Goal: Task Accomplishment & Management: Use online tool/utility

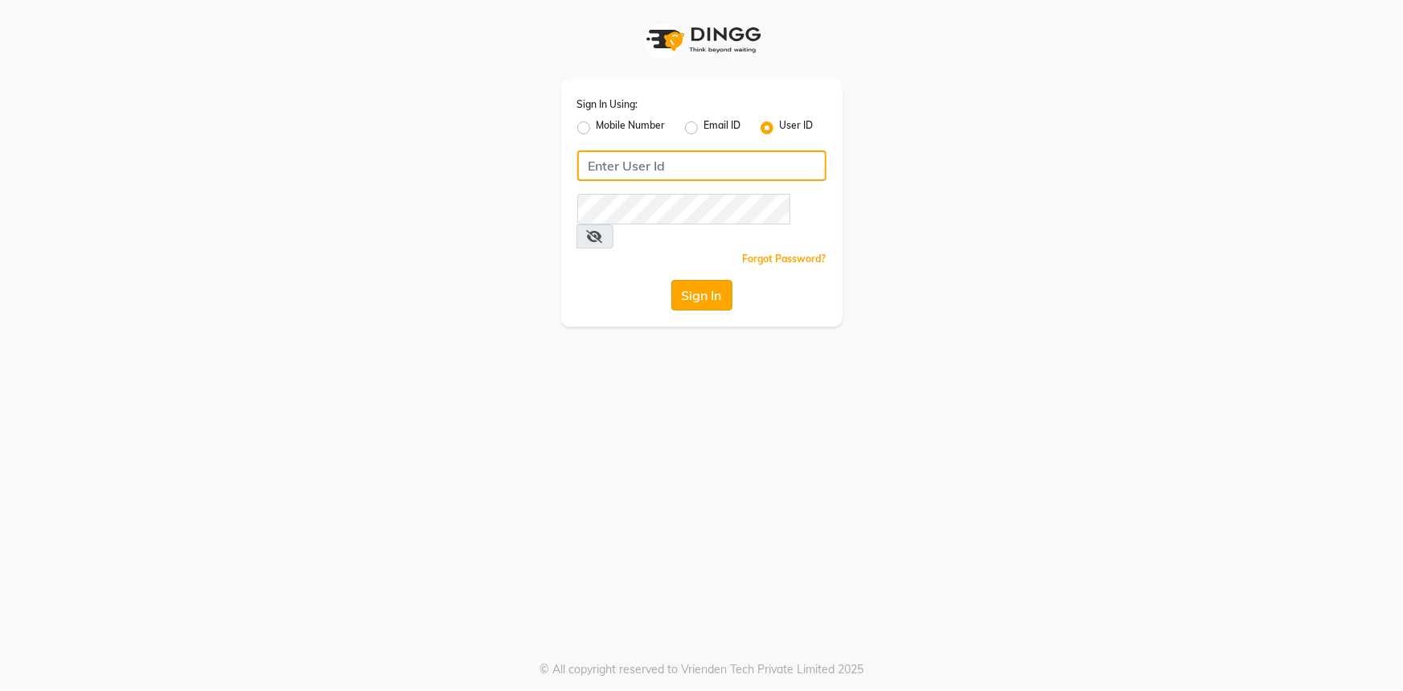
type input "9289324949"
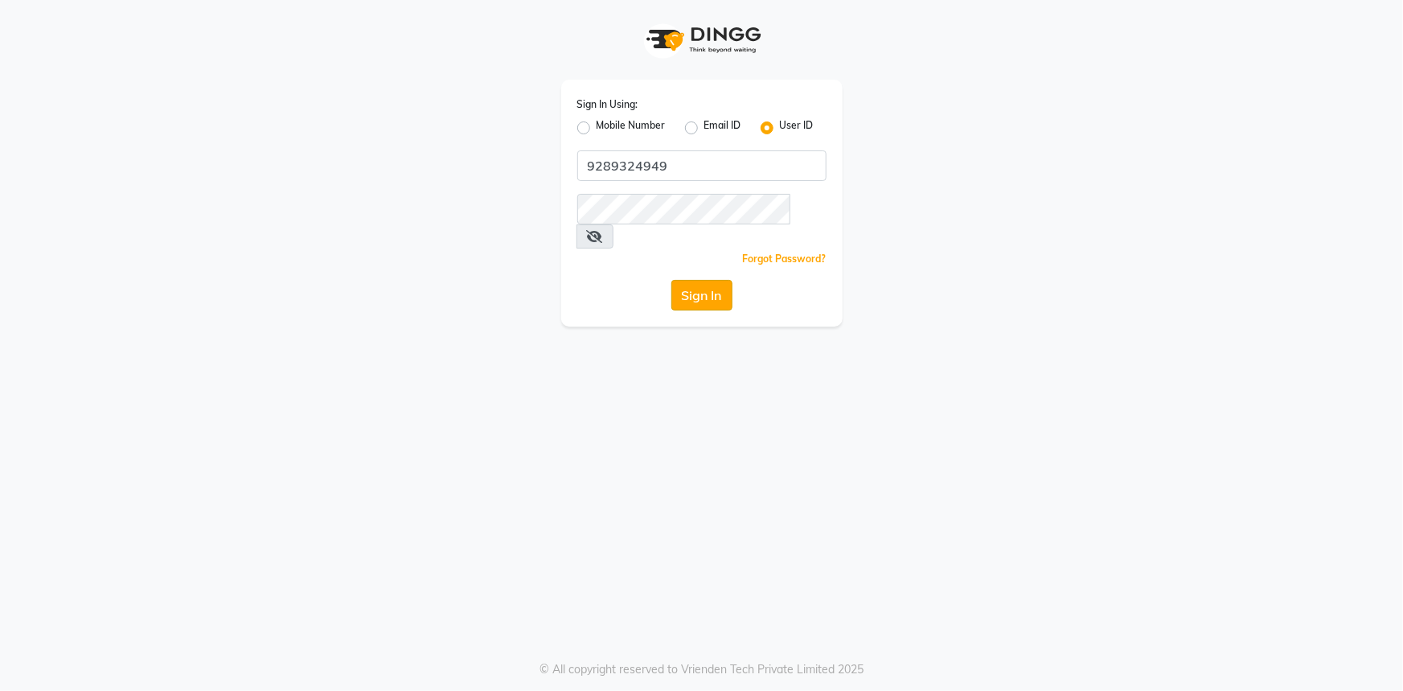
click at [692, 280] on button "Sign In" at bounding box center [701, 295] width 61 height 31
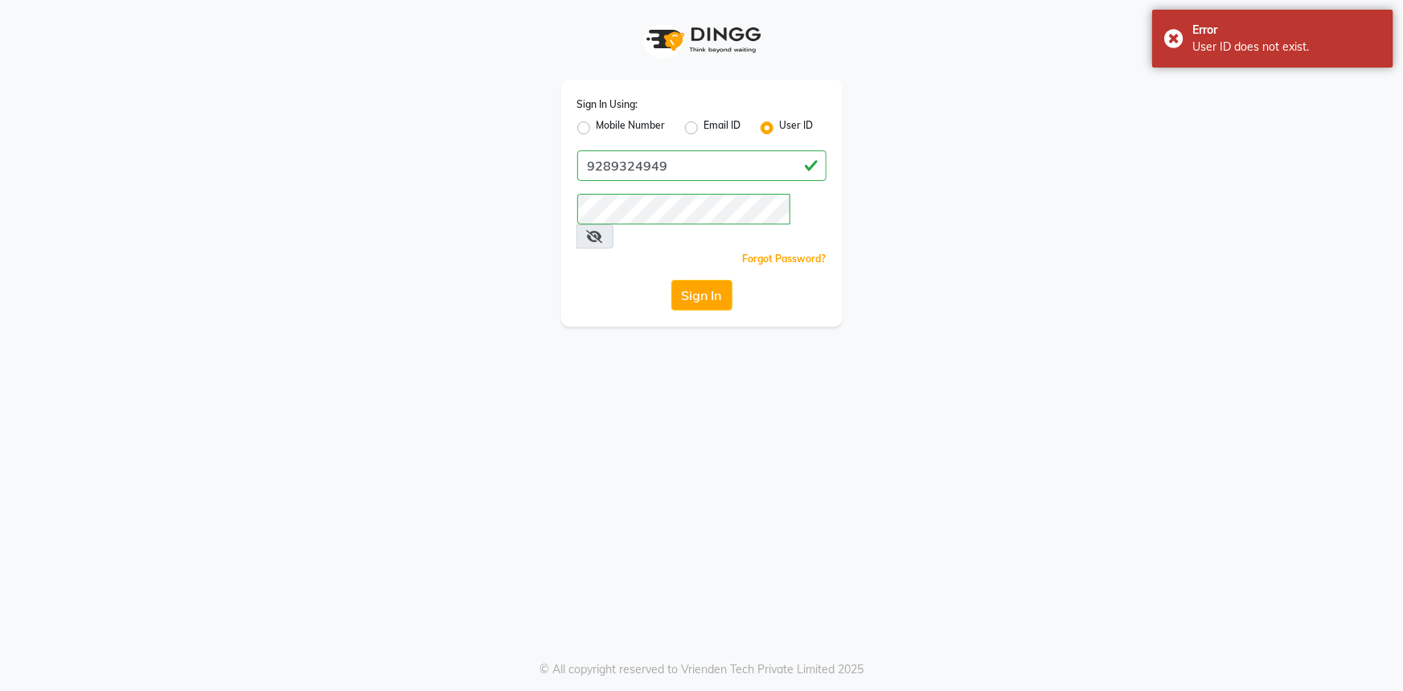
click at [597, 130] on label "Mobile Number" at bounding box center [631, 127] width 69 height 19
click at [597, 129] on input "Mobile Number" at bounding box center [602, 123] width 10 height 10
radio input "true"
radio input "false"
drag, startPoint x: 675, startPoint y: 159, endPoint x: 679, endPoint y: 167, distance: 9.0
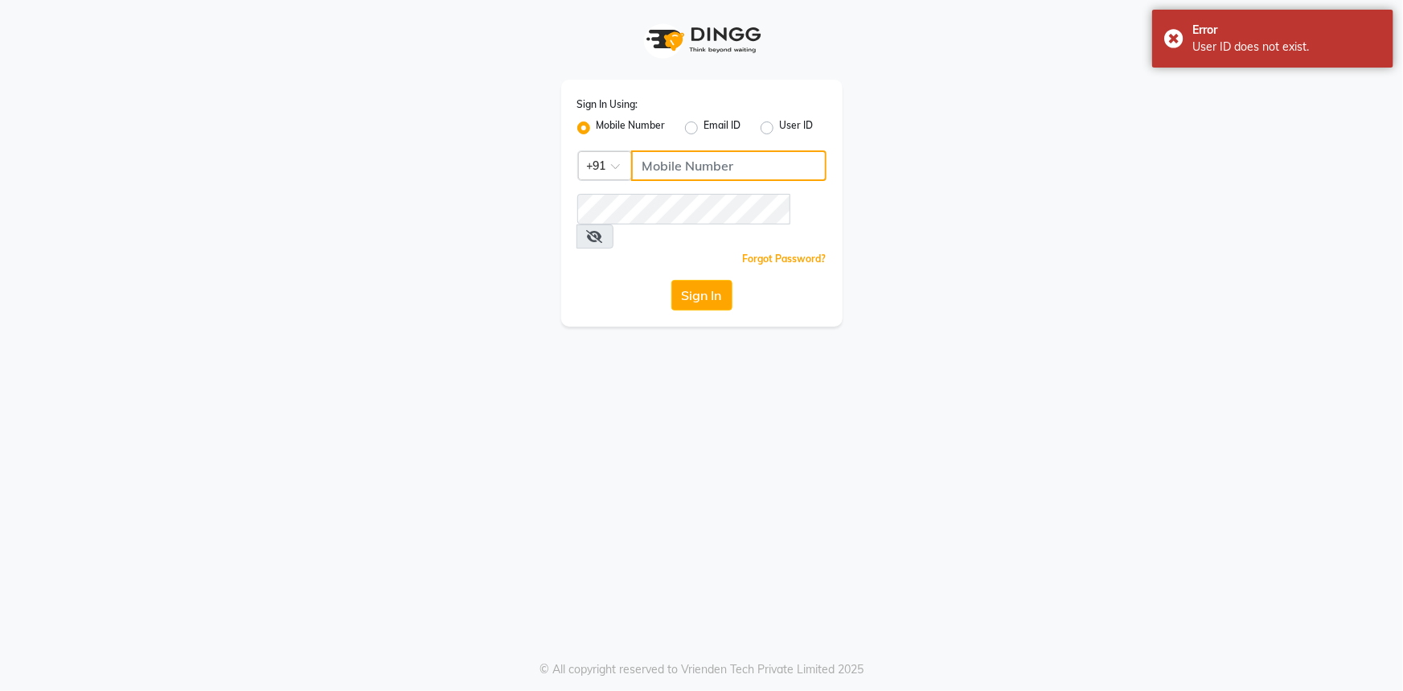
click at [675, 159] on input "Username" at bounding box center [728, 165] width 195 height 31
type input "9289324949"
click at [687, 285] on button "Sign In" at bounding box center [701, 295] width 61 height 31
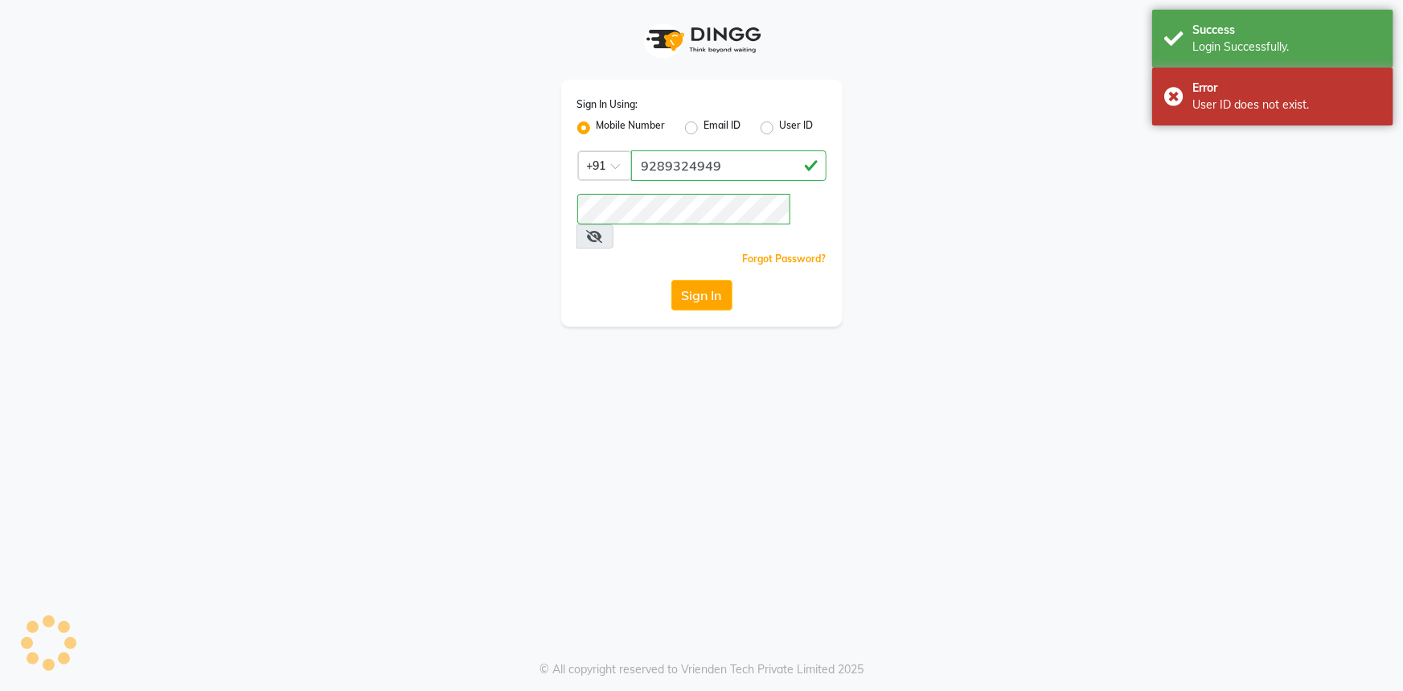
select select "service"
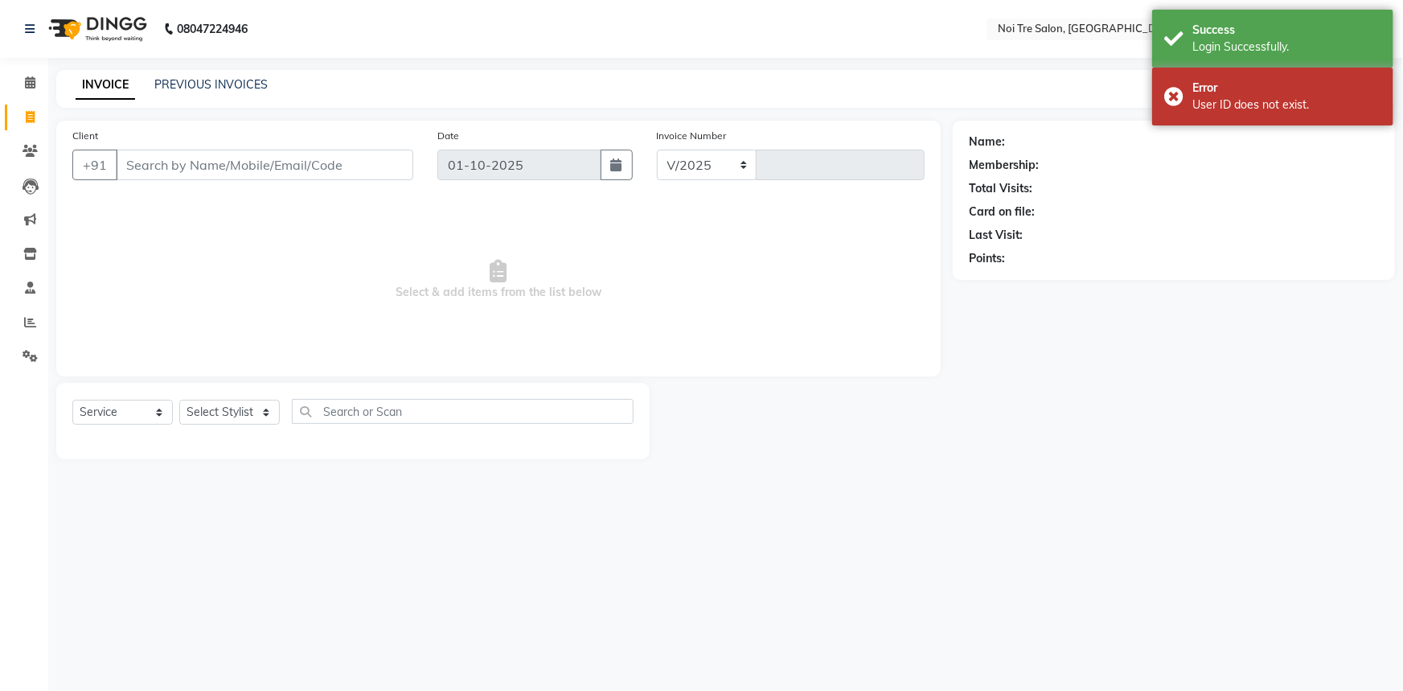
select select "3710"
type input "3224"
select select "en"
click at [251, 411] on select "Select Stylist" at bounding box center [229, 412] width 101 height 25
click at [246, 409] on select "Select Stylist" at bounding box center [229, 412] width 101 height 25
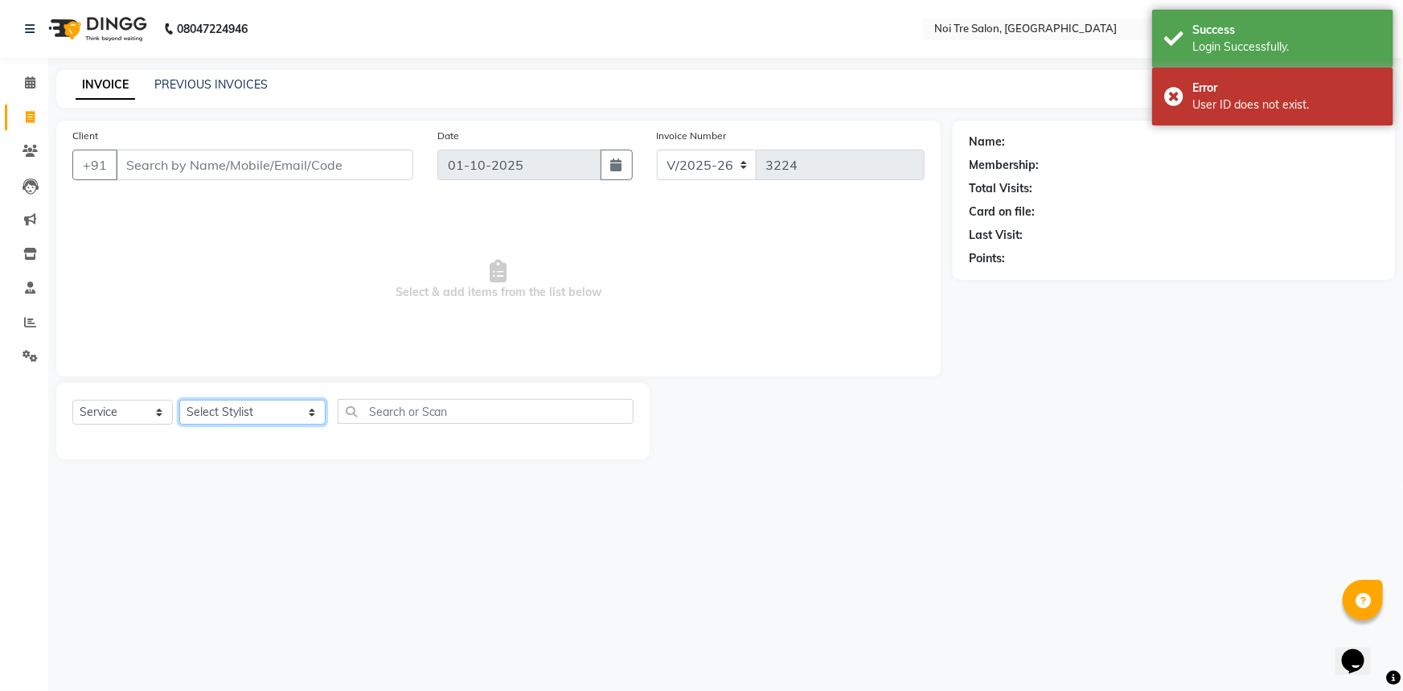
click at [246, 409] on select "Select Stylist [PERSON_NAME] [PERSON_NAME] STYLE DIRECTOR Curls Color [PERSON_N…" at bounding box center [252, 412] width 146 height 25
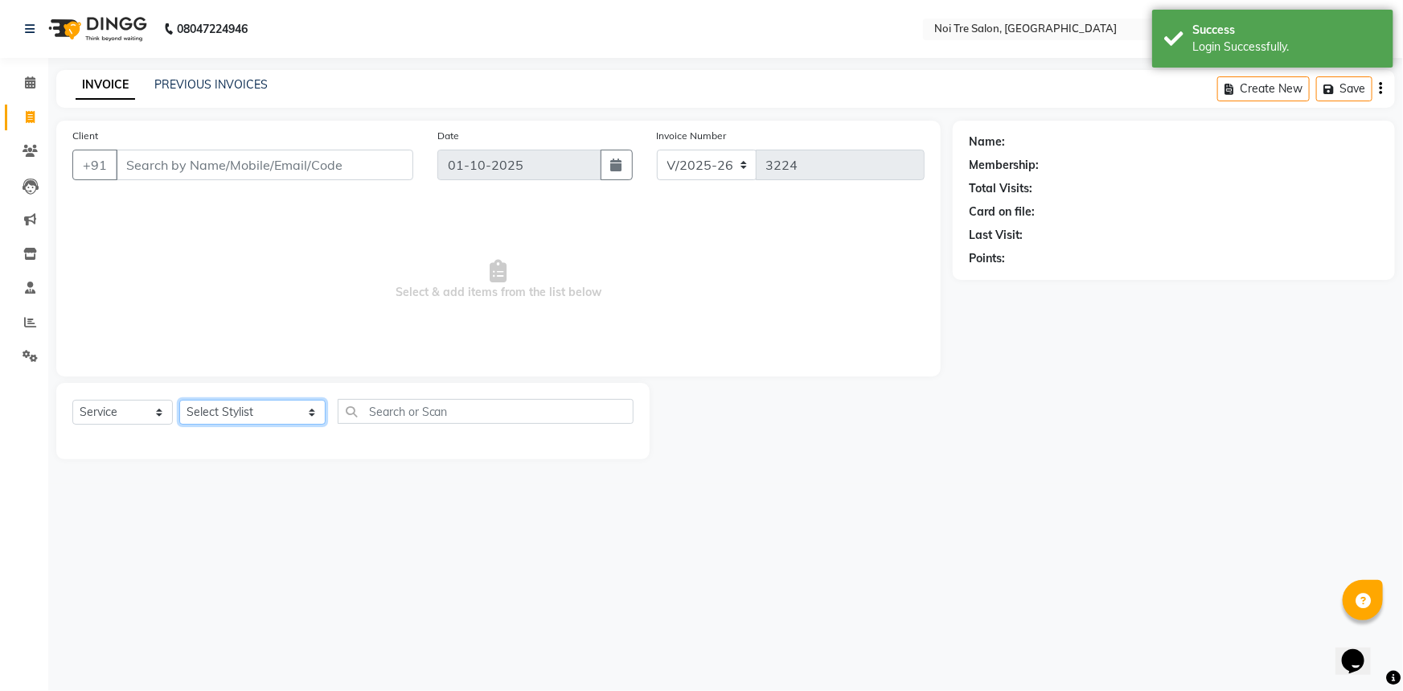
select select "37882"
click at [179, 400] on select "Select Stylist [PERSON_NAME] [PERSON_NAME] STYLE DIRECTOR Curls Color [PERSON_N…" at bounding box center [252, 412] width 146 height 25
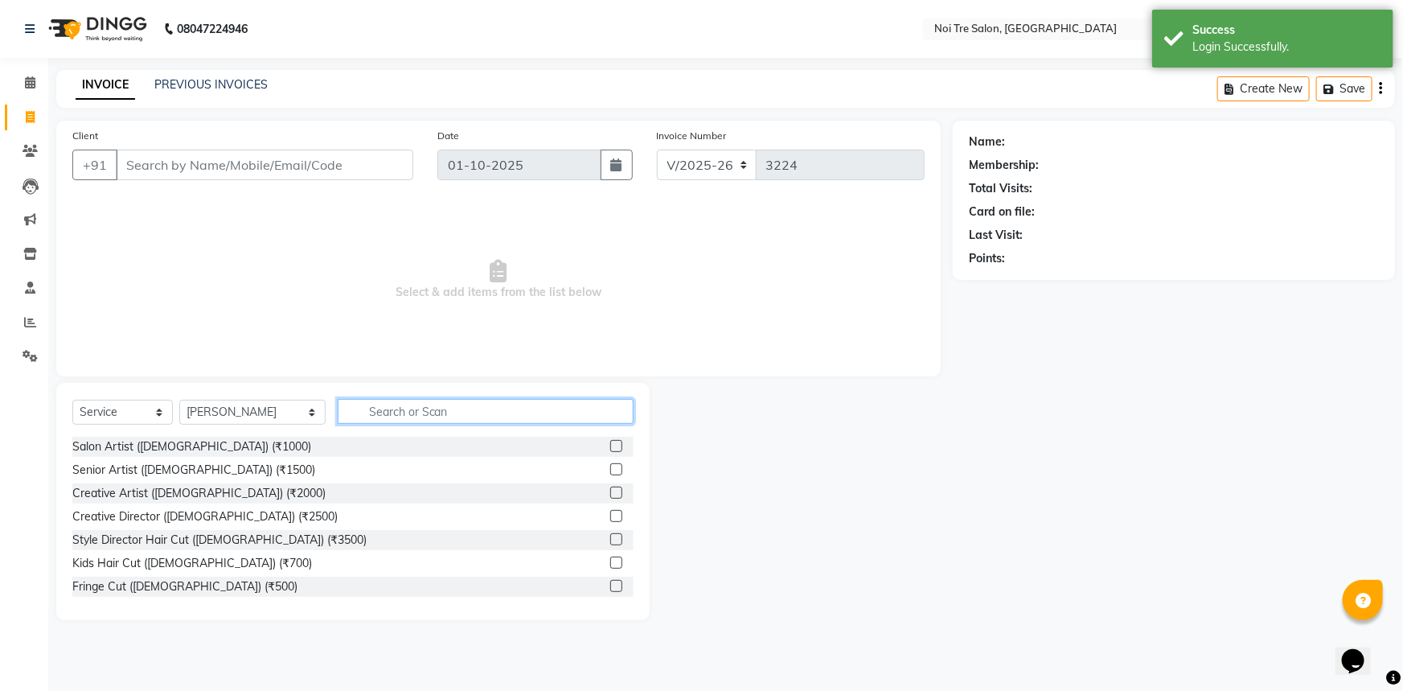
click at [380, 411] on input "text" at bounding box center [486, 411] width 297 height 25
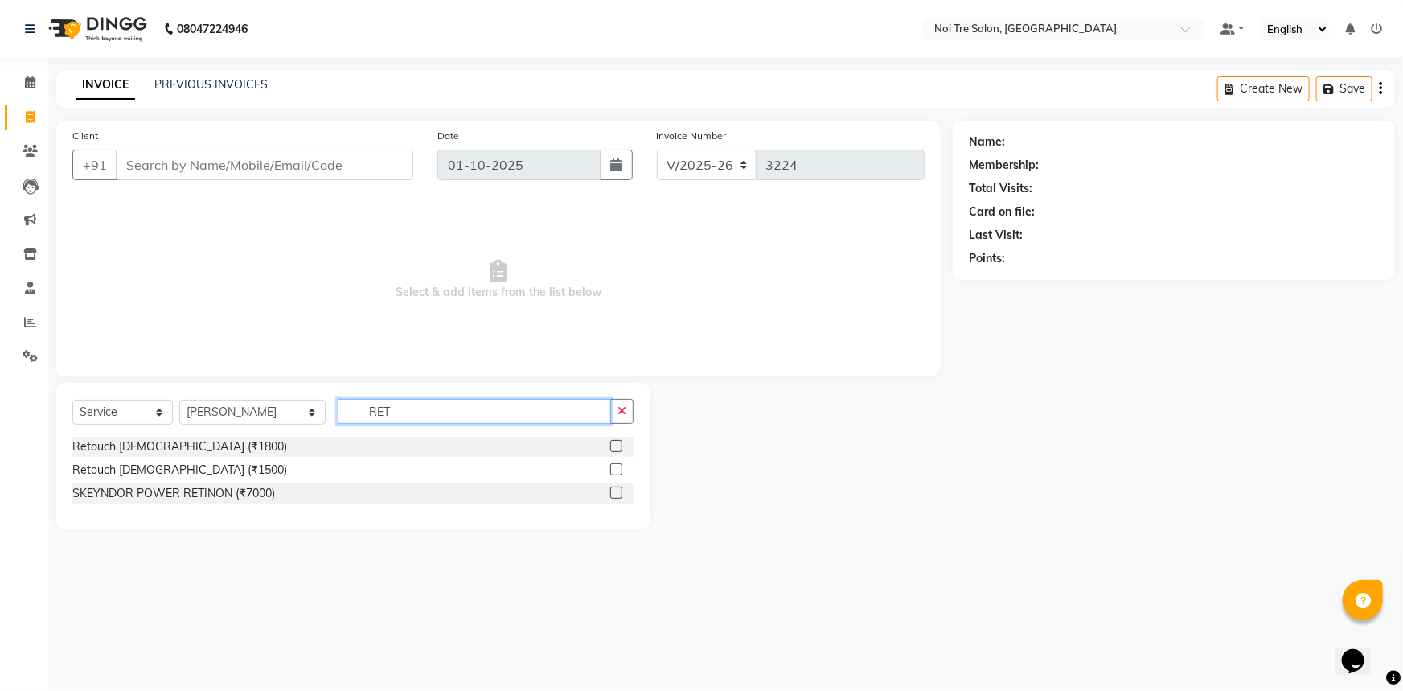
type input "RET"
click at [612, 444] on label at bounding box center [616, 446] width 12 height 12
click at [612, 444] on input "checkbox" at bounding box center [615, 446] width 10 height 10
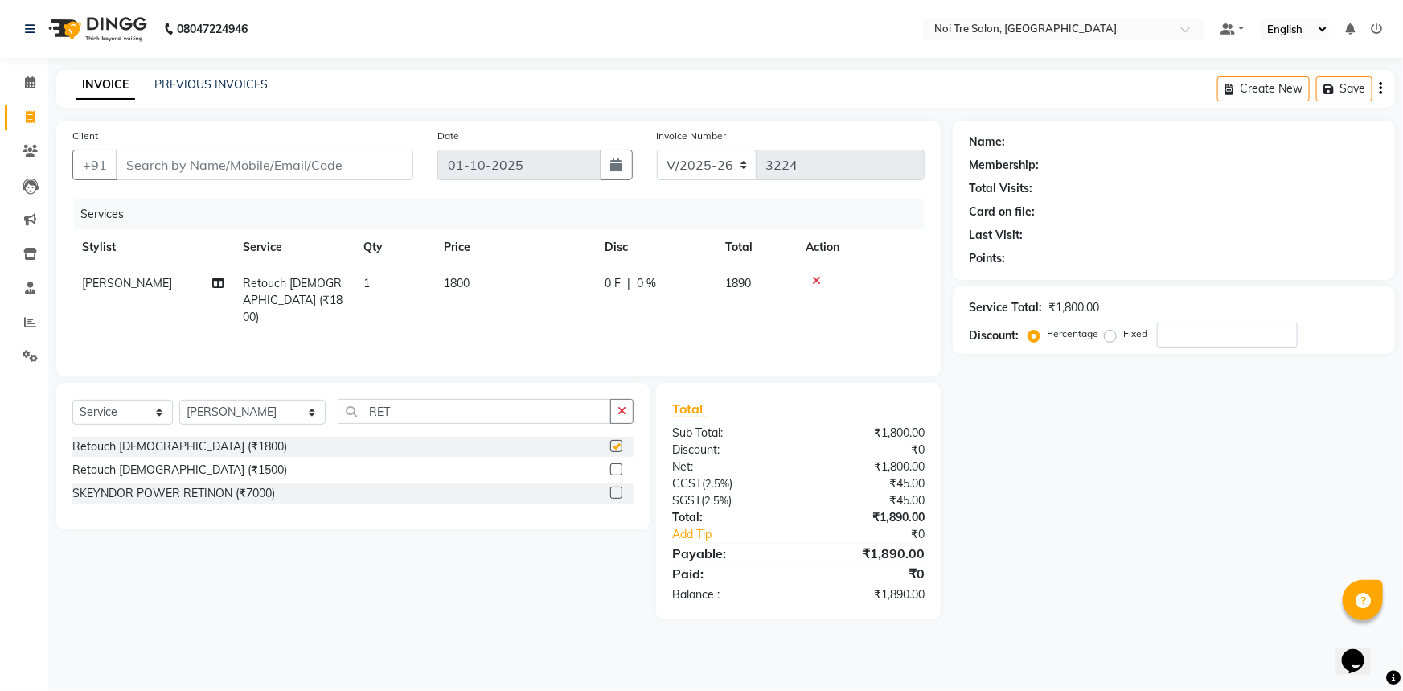
checkbox input "false"
click at [542, 282] on td "1800" at bounding box center [514, 300] width 161 height 70
select select "37882"
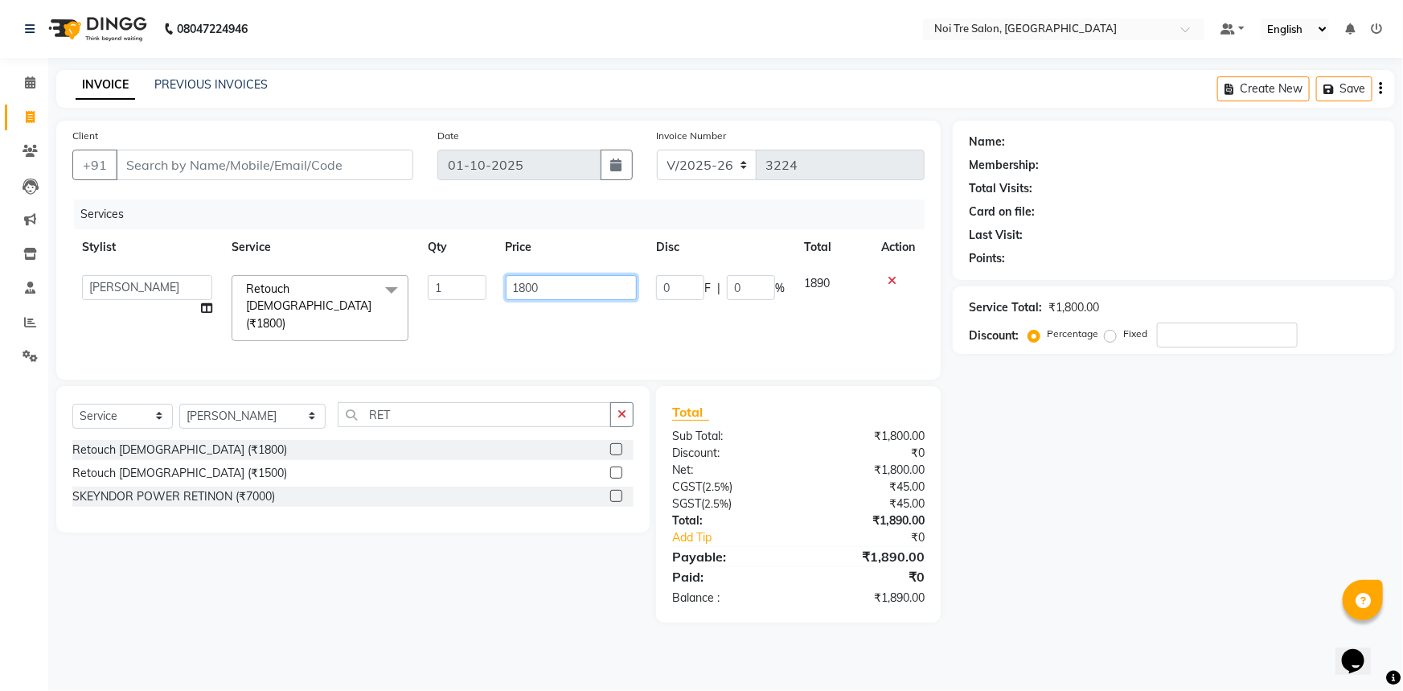
drag, startPoint x: 568, startPoint y: 288, endPoint x: 402, endPoint y: 288, distance: 166.4
click at [402, 288] on tr "[PERSON_NAME] [PERSON_NAME] STYLE DIRECTOR Curls Color [PERSON_NAME] [PERSON_NA…" at bounding box center [498, 307] width 852 height 85
type input "2000"
click at [620, 409] on icon "button" at bounding box center [622, 413] width 9 height 11
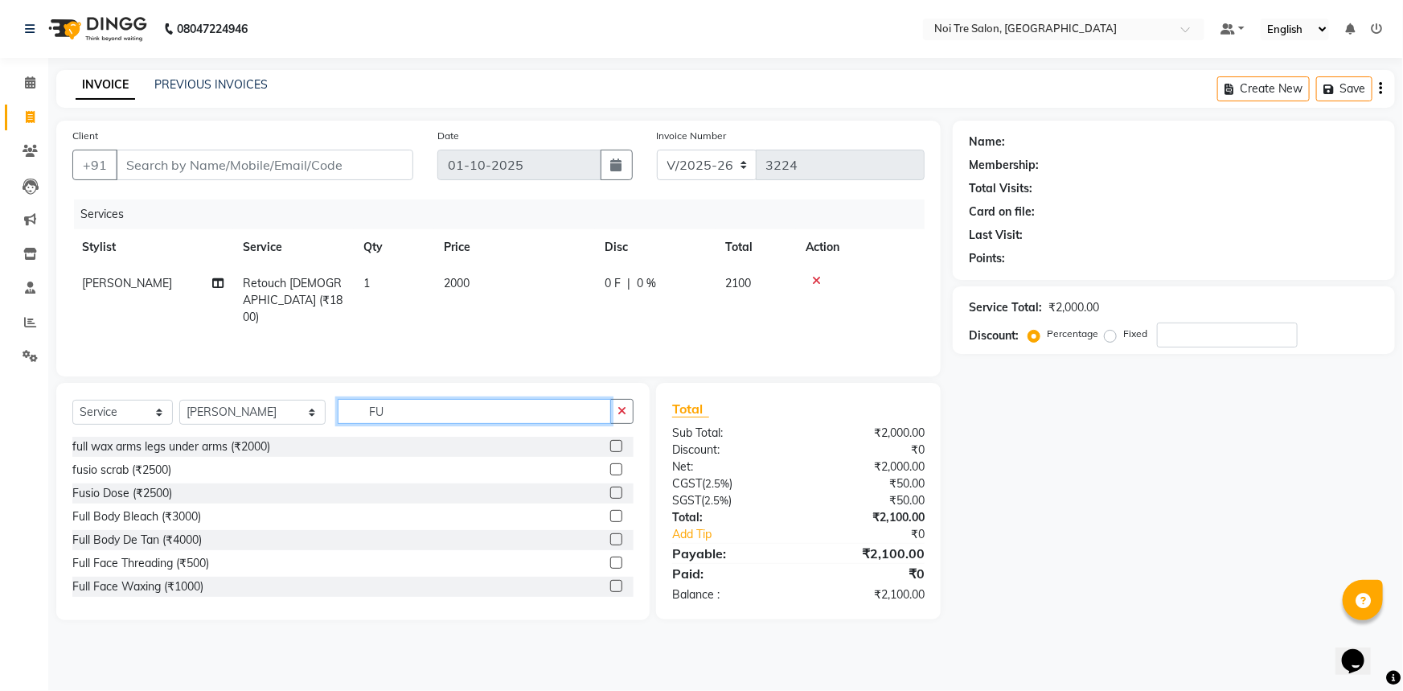
type input "FU"
click at [597, 460] on div "fusio scrab (₹2500)" at bounding box center [352, 470] width 561 height 20
click at [610, 490] on label at bounding box center [616, 492] width 12 height 12
click at [610, 490] on input "checkbox" at bounding box center [615, 493] width 10 height 10
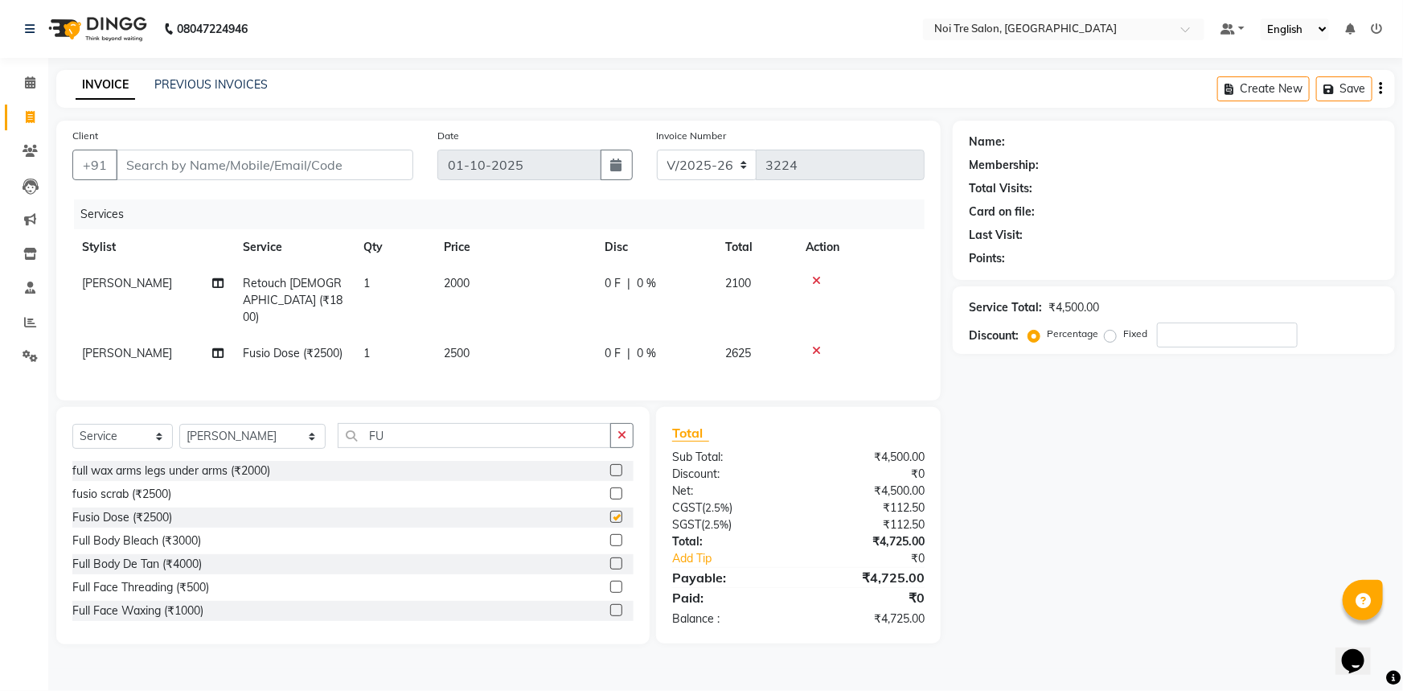
checkbox input "false"
drag, startPoint x: 626, startPoint y: 427, endPoint x: 615, endPoint y: 426, distance: 10.5
click at [622, 429] on icon "button" at bounding box center [622, 434] width 9 height 11
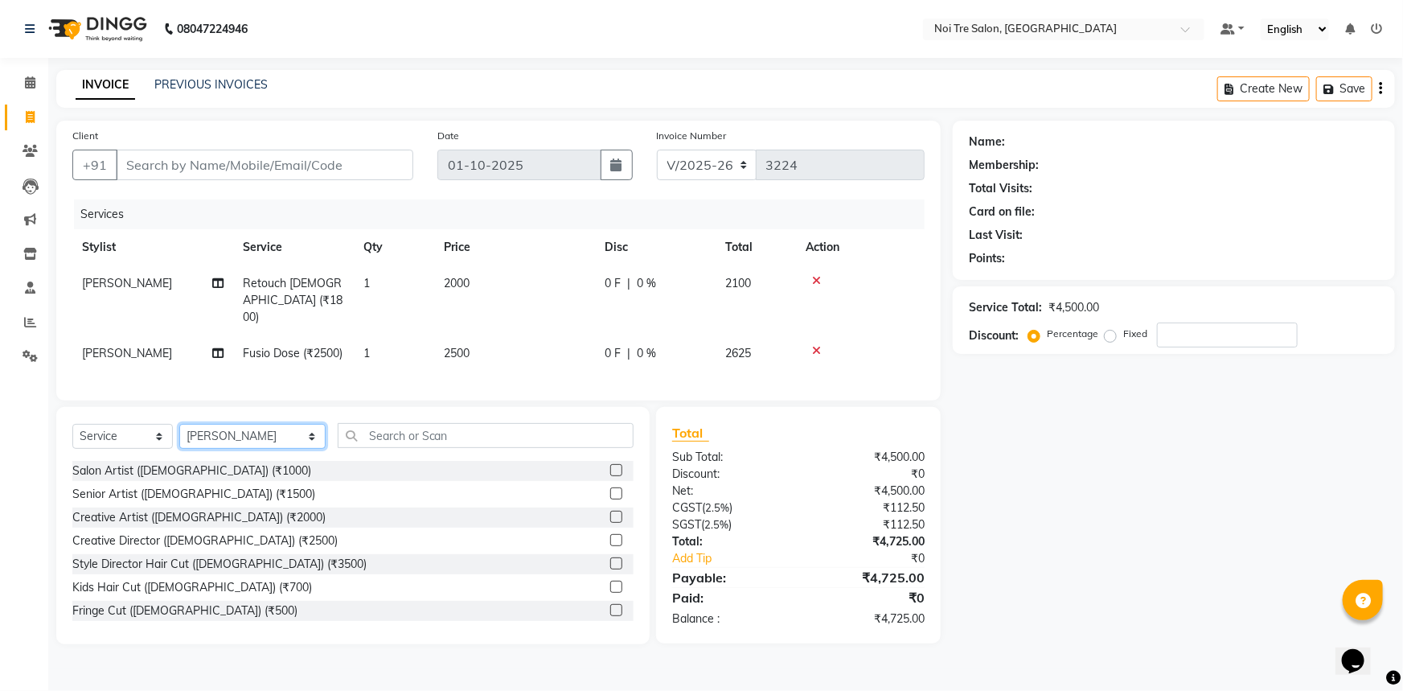
click at [237, 426] on select "Select Stylist [PERSON_NAME] [PERSON_NAME] STYLE DIRECTOR Curls Color [PERSON_N…" at bounding box center [252, 436] width 146 height 25
select select "37877"
click at [179, 424] on select "Select Stylist [PERSON_NAME] [PERSON_NAME] STYLE DIRECTOR Curls Color [PERSON_N…" at bounding box center [252, 436] width 146 height 25
click at [338, 437] on input "text" at bounding box center [486, 435] width 297 height 25
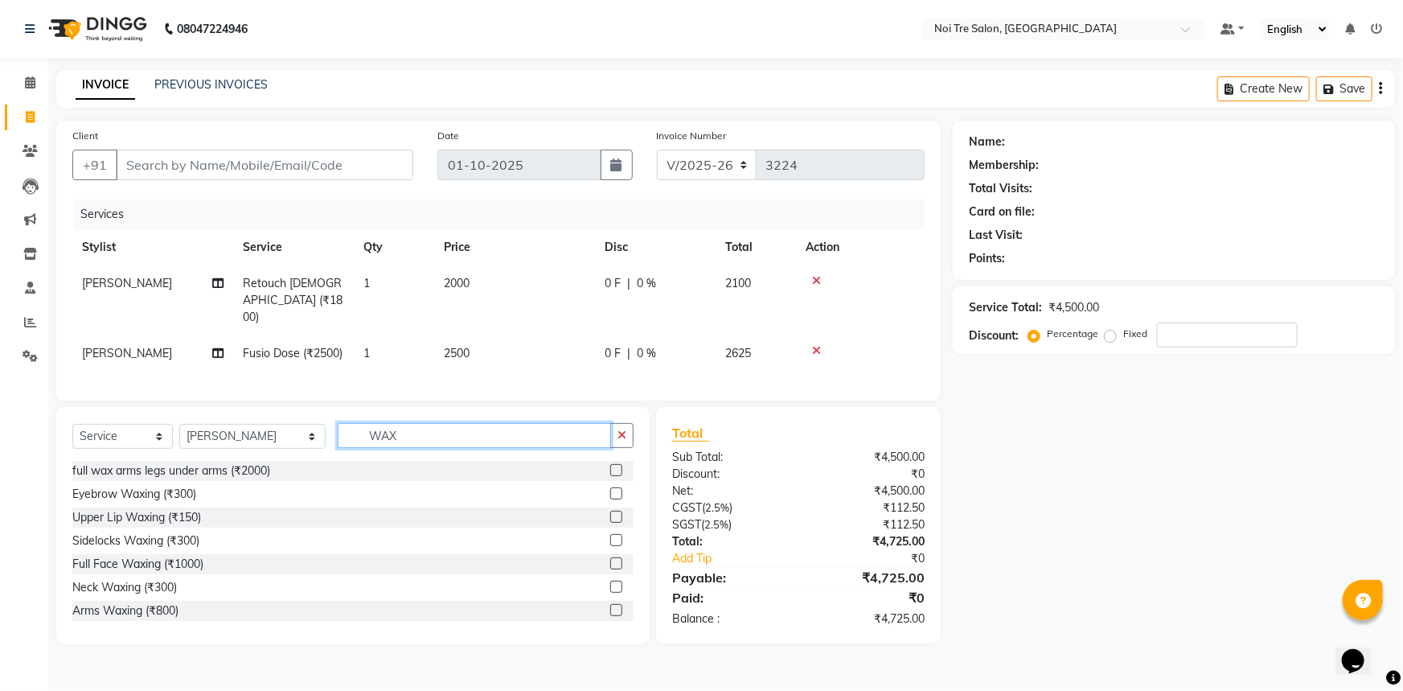
type input "WAX"
click at [610, 464] on label at bounding box center [616, 470] width 12 height 12
click at [610, 466] on input "checkbox" at bounding box center [615, 471] width 10 height 10
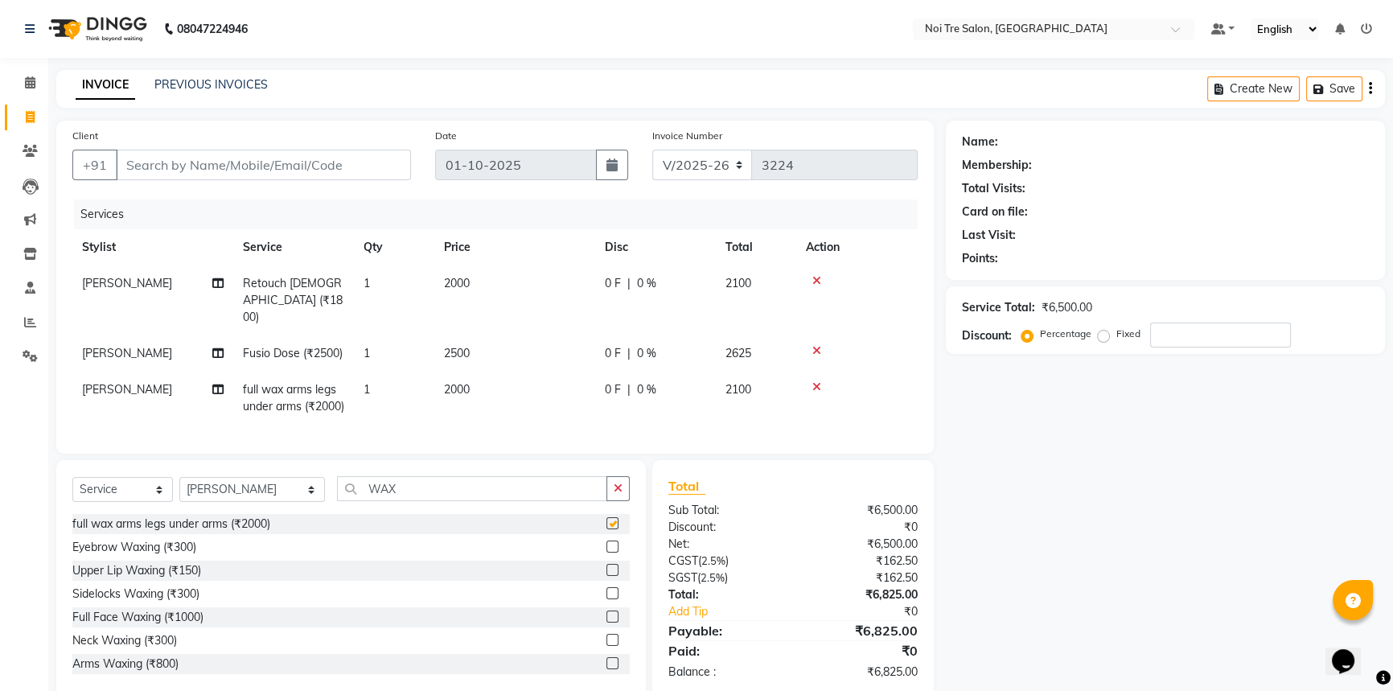
checkbox input "false"
click at [523, 376] on td "2000" at bounding box center [514, 397] width 161 height 53
select select "37877"
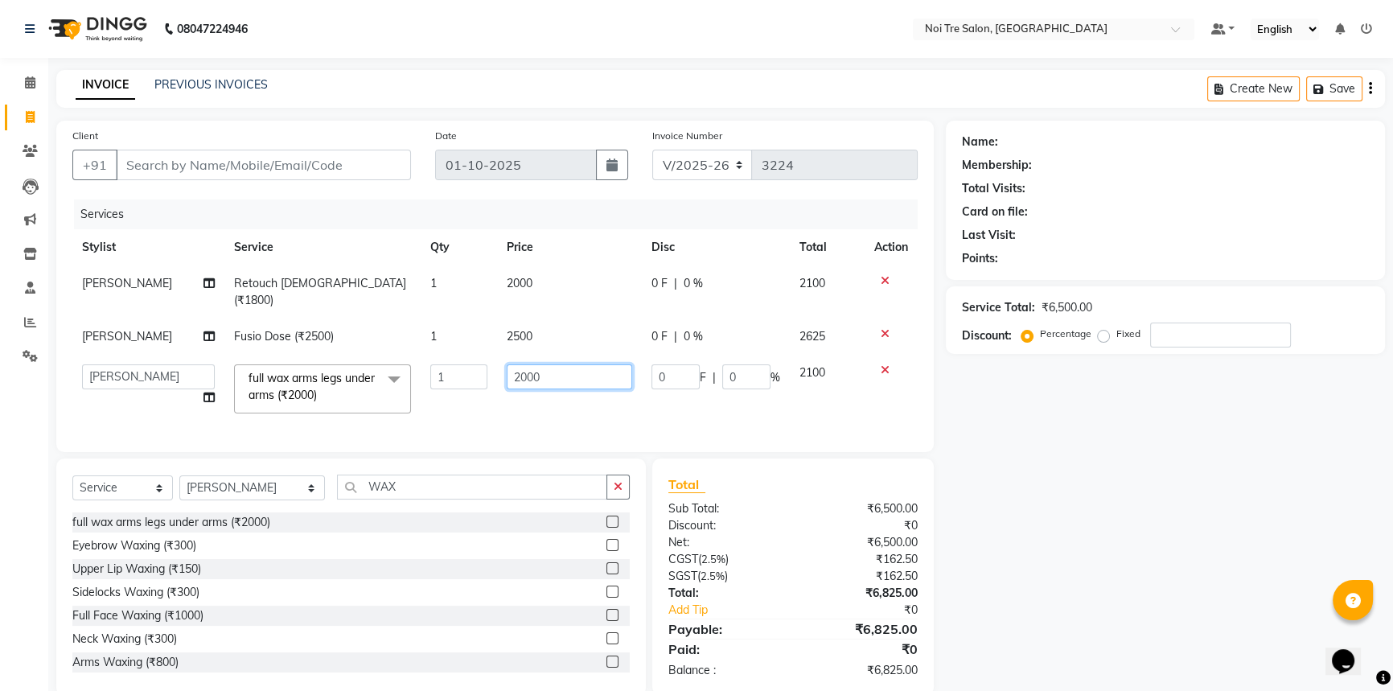
drag, startPoint x: 507, startPoint y: 361, endPoint x: 487, endPoint y: 359, distance: 19.4
click at [489, 359] on tr "[PERSON_NAME] [PERSON_NAME] STYLE DIRECTOR Curls Color [PERSON_NAME] [PERSON_NA…" at bounding box center [494, 389] width 845 height 68
type input "4500"
click at [611, 473] on div "Select Service Product Membership Package Voucher Prepaid Gift Card Select Styl…" at bounding box center [350, 576] width 589 height 237
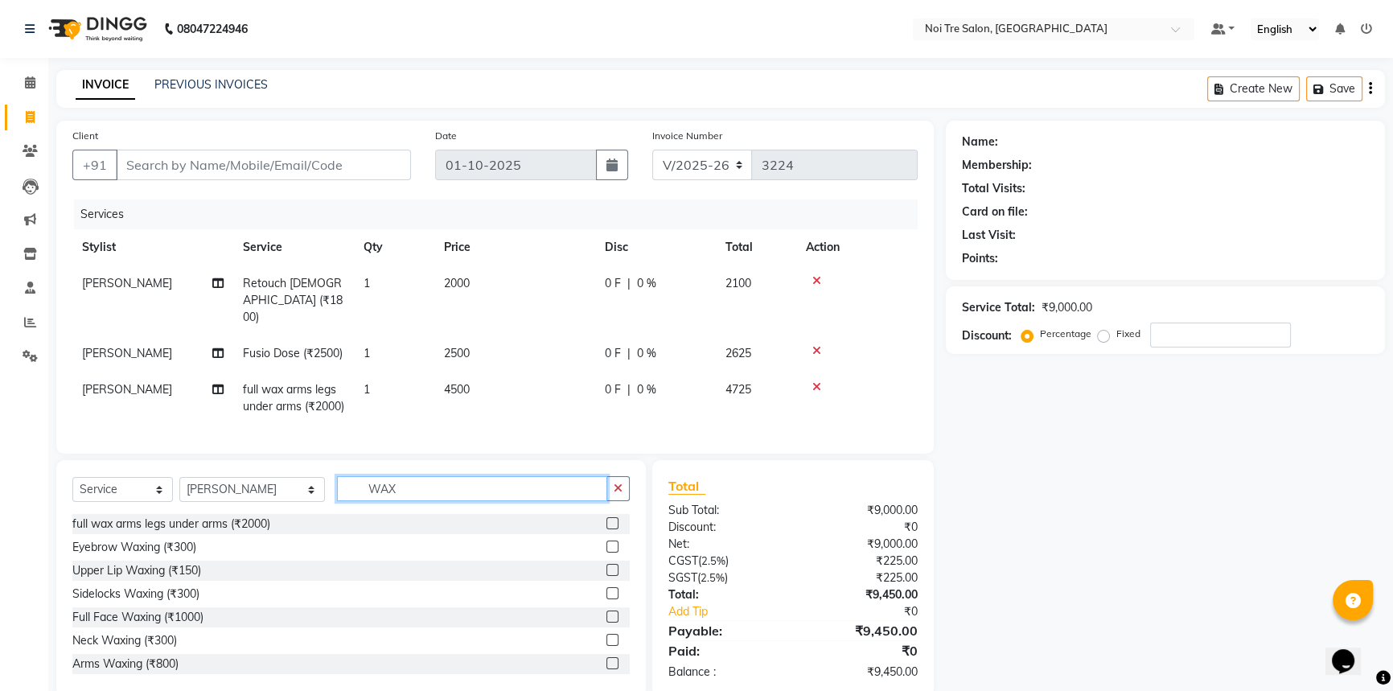
click at [438, 490] on input "WAX" at bounding box center [472, 488] width 270 height 25
type input "W"
type input "NAIL"
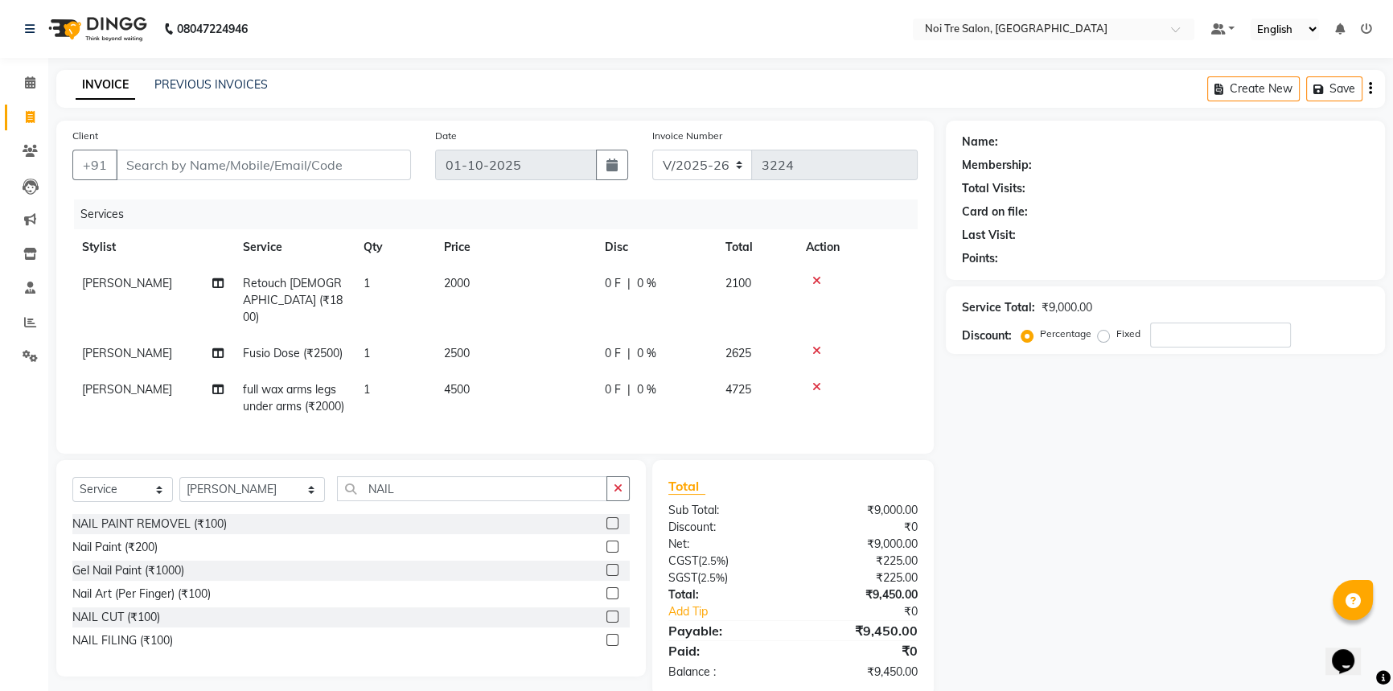
click at [610, 576] on label at bounding box center [612, 570] width 12 height 12
click at [610, 576] on input "checkbox" at bounding box center [611, 570] width 10 height 10
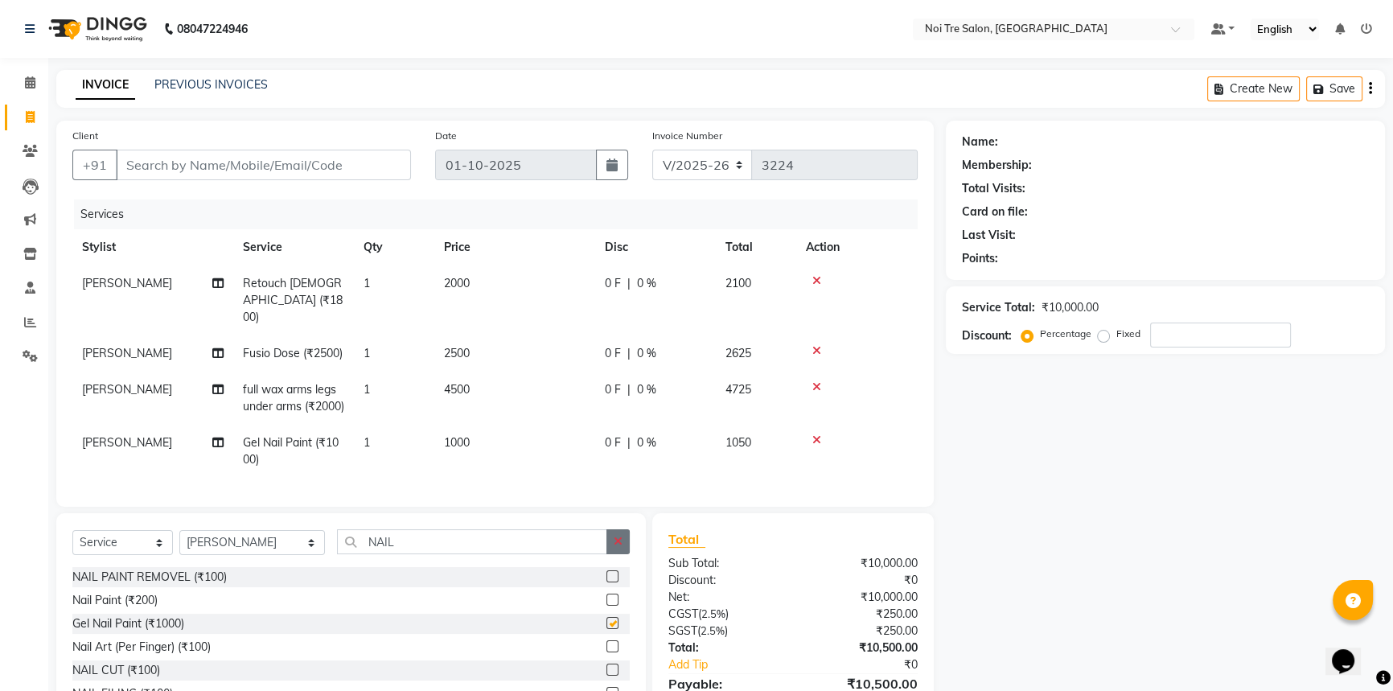
checkbox input "false"
click at [627, 547] on button "button" at bounding box center [617, 541] width 23 height 25
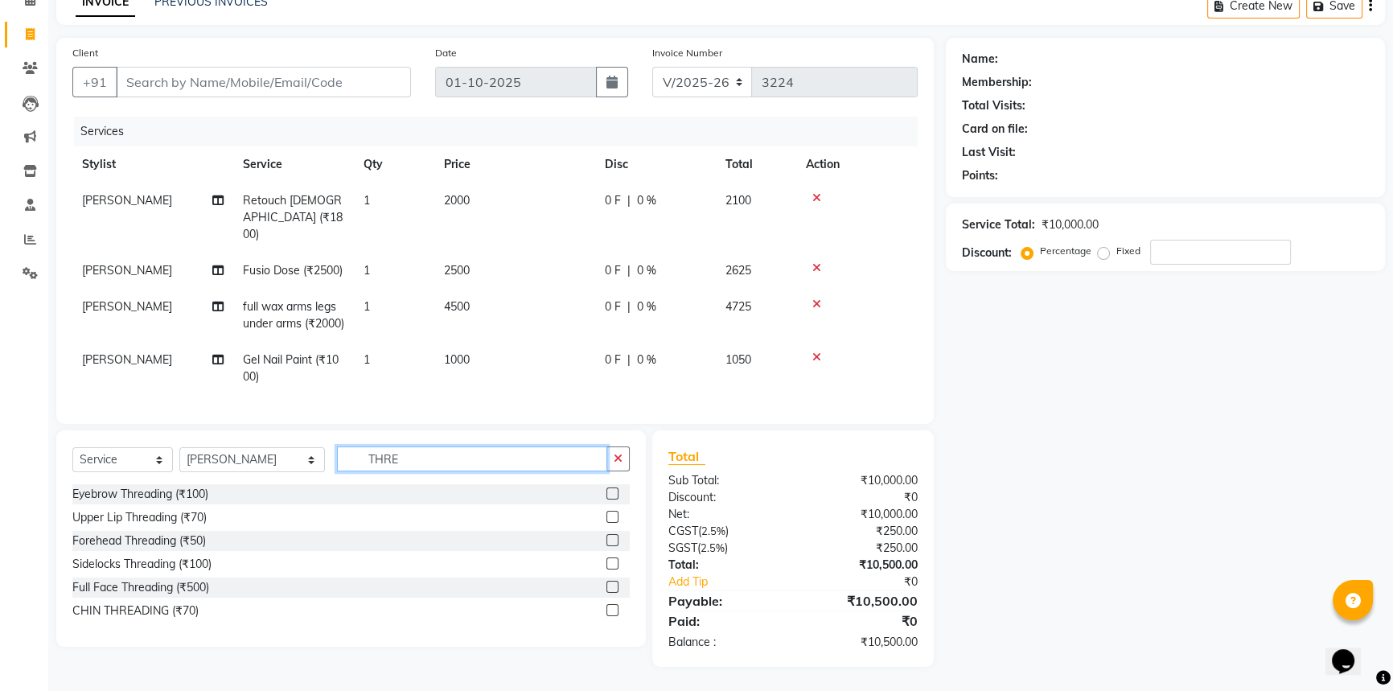
scroll to position [94, 0]
type input "THRE"
click at [609, 587] on label at bounding box center [612, 587] width 12 height 12
click at [609, 587] on input "checkbox" at bounding box center [611, 587] width 10 height 10
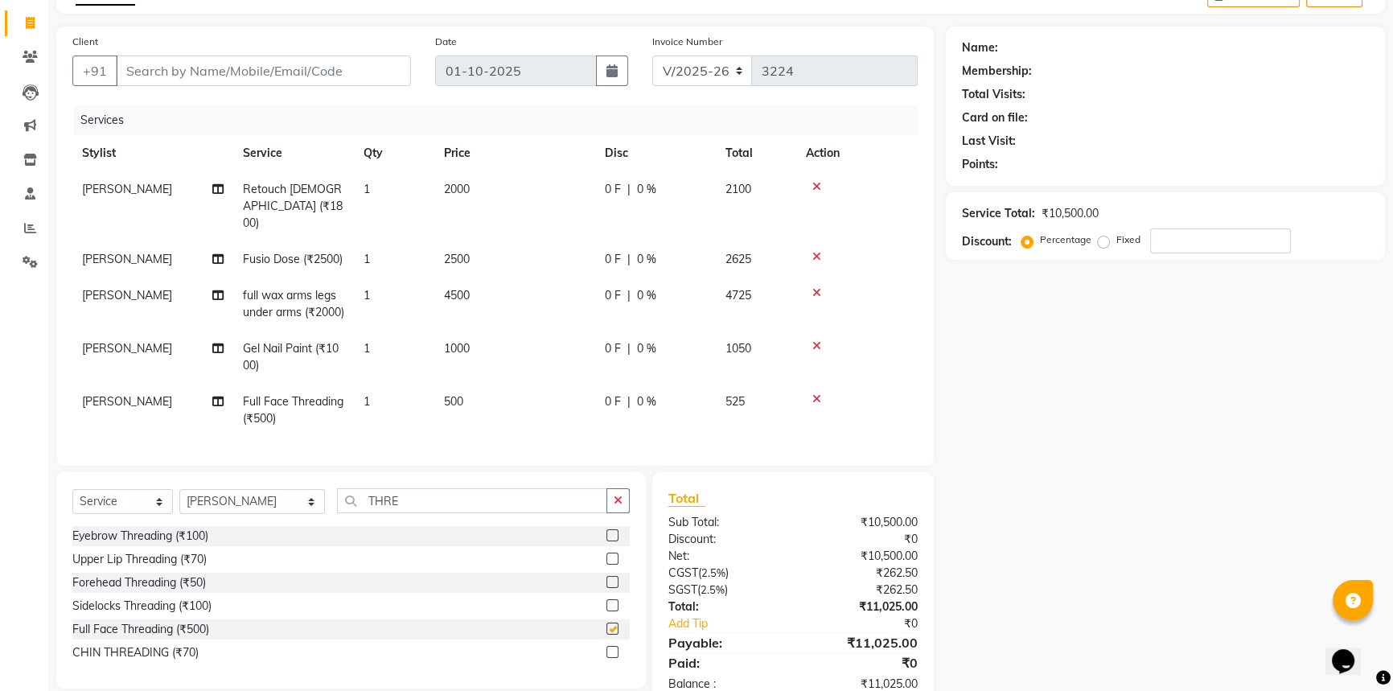
checkbox input "false"
click at [522, 387] on td "500" at bounding box center [514, 410] width 161 height 53
select select "37877"
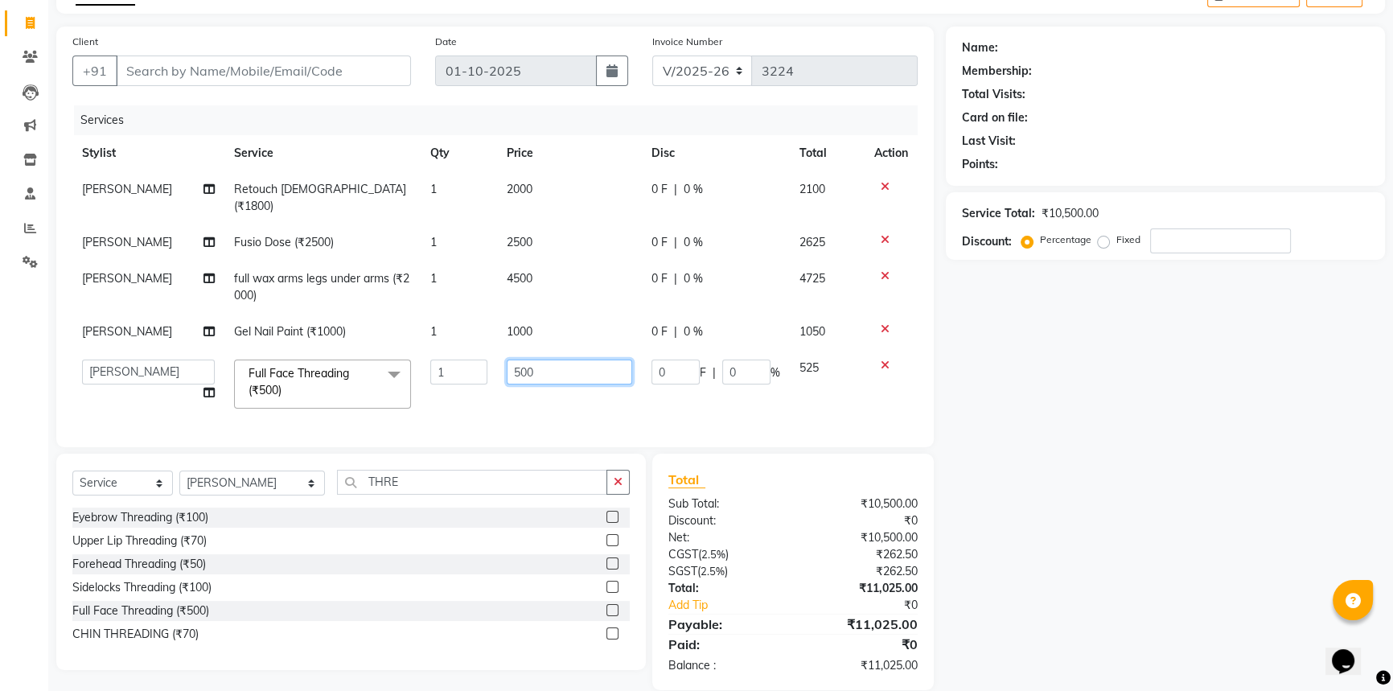
drag, startPoint x: 574, startPoint y: 353, endPoint x: 52, endPoint y: 360, distance: 521.9
click at [96, 357] on tr "[PERSON_NAME] [PERSON_NAME] STYLE DIRECTOR Curls Color [PERSON_NAME] [PERSON_NA…" at bounding box center [494, 384] width 845 height 68
type input "950"
click at [1077, 458] on div "Name: Membership: Total Visits: Card on file: Last Visit: Points: Service Total…" at bounding box center [1171, 358] width 451 height 663
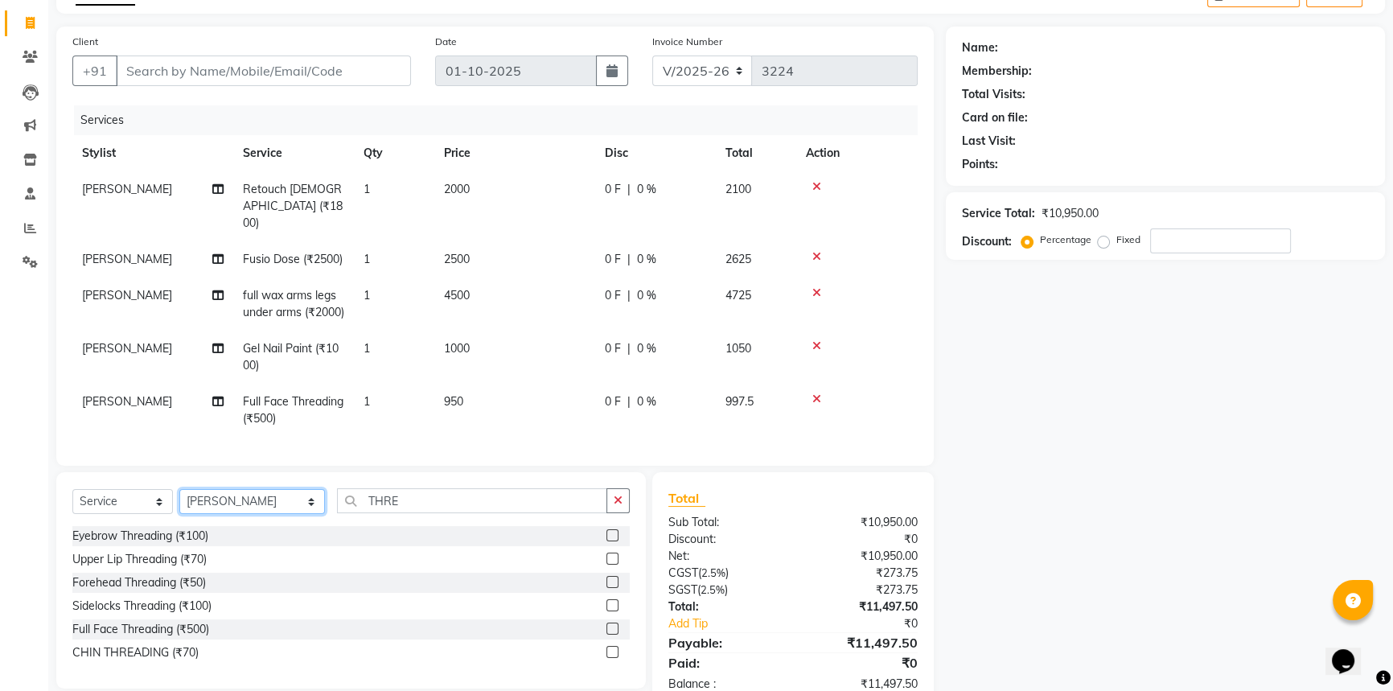
click at [287, 514] on select "Select Stylist [PERSON_NAME] [PERSON_NAME] STYLE DIRECTOR Curls Color [PERSON_N…" at bounding box center [252, 501] width 146 height 25
select select "77795"
click at [179, 500] on select "Select Stylist [PERSON_NAME] [PERSON_NAME] STYLE DIRECTOR Curls Color [PERSON_N…" at bounding box center [252, 501] width 146 height 25
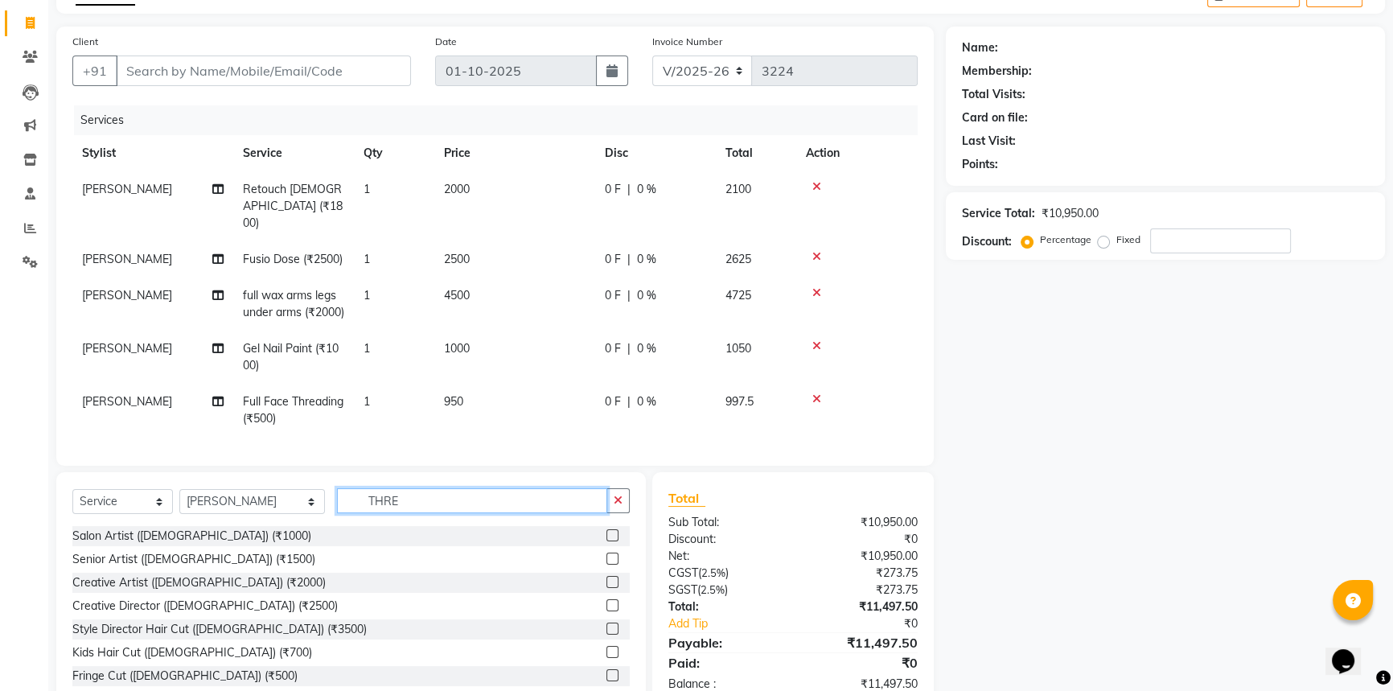
drag, startPoint x: 401, startPoint y: 514, endPoint x: 64, endPoint y: 493, distance: 337.5
click at [64, 493] on div "Select Service Product Membership Package Voucher Prepaid Gift Card Select Styl…" at bounding box center [350, 590] width 589 height 237
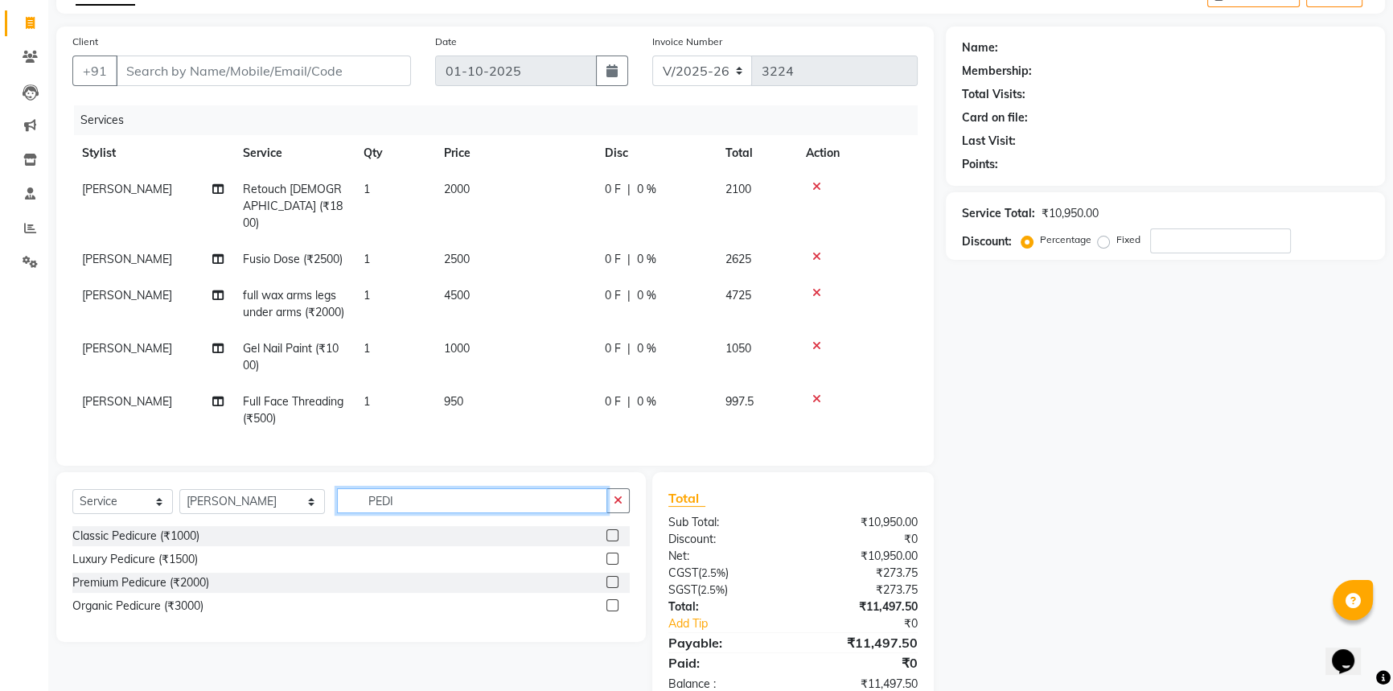
type input "PEDI"
click at [603, 545] on div "Classic Pedicure (₹1000)" at bounding box center [350, 536] width 557 height 20
click at [609, 541] on label at bounding box center [612, 535] width 12 height 12
click at [609, 541] on input "checkbox" at bounding box center [611, 536] width 10 height 10
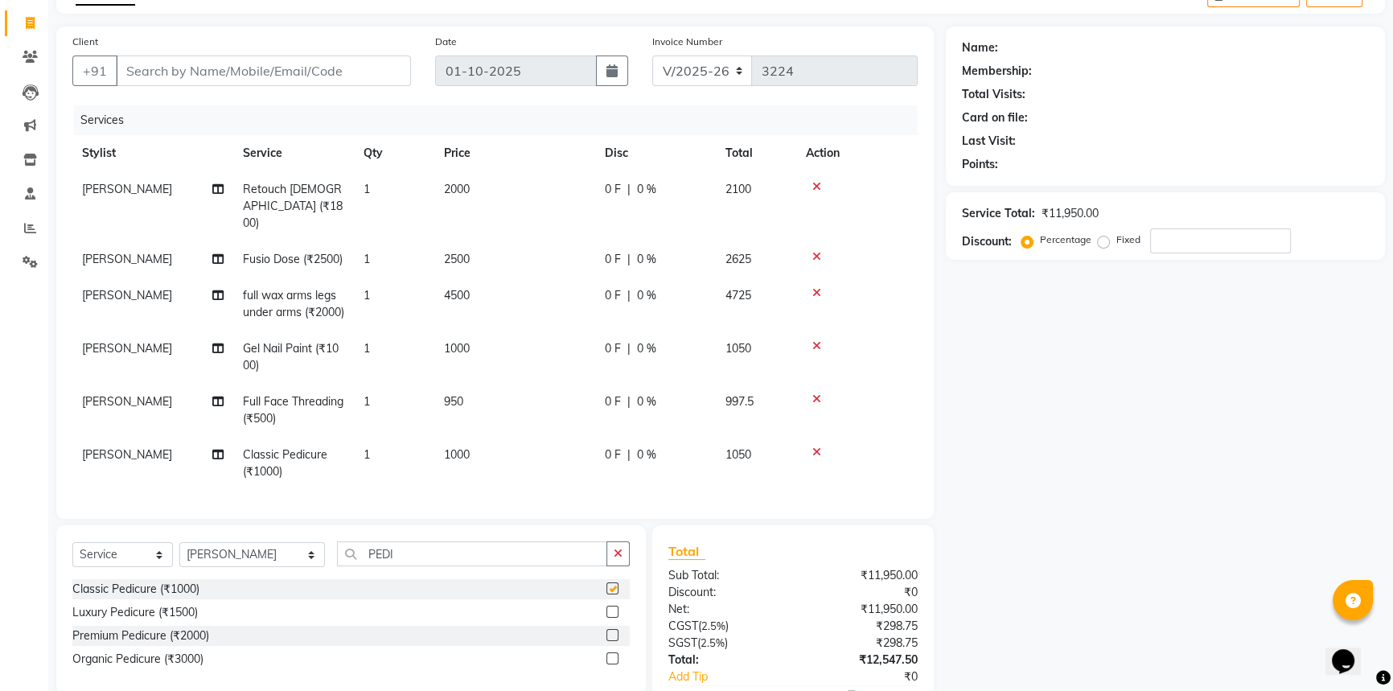
checkbox input "false"
drag, startPoint x: 450, startPoint y: 549, endPoint x: 98, endPoint y: 593, distance: 354.8
click at [98, 593] on div "Select Service Product Membership Package Voucher Prepaid Gift Card Select Styl…" at bounding box center [350, 610] width 589 height 170
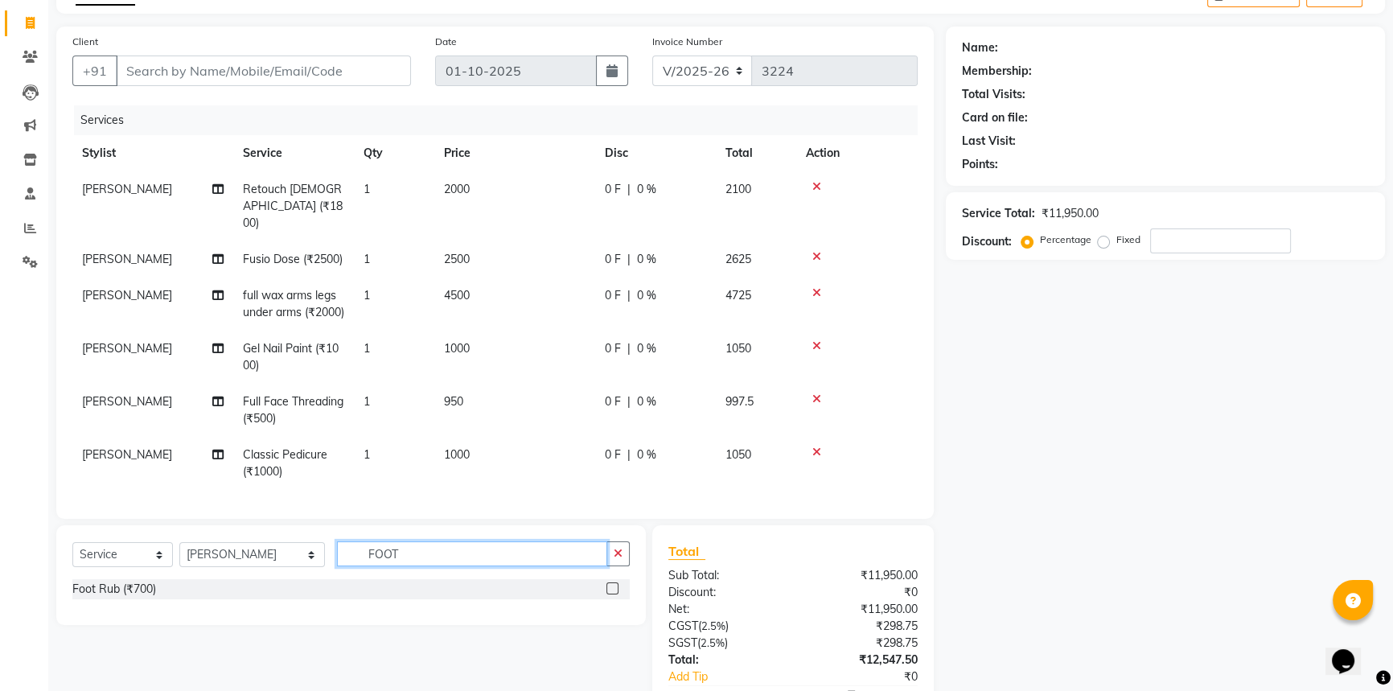
type input "FOOT"
click at [611, 593] on label at bounding box center [612, 588] width 12 height 12
click at [611, 593] on input "checkbox" at bounding box center [611, 589] width 10 height 10
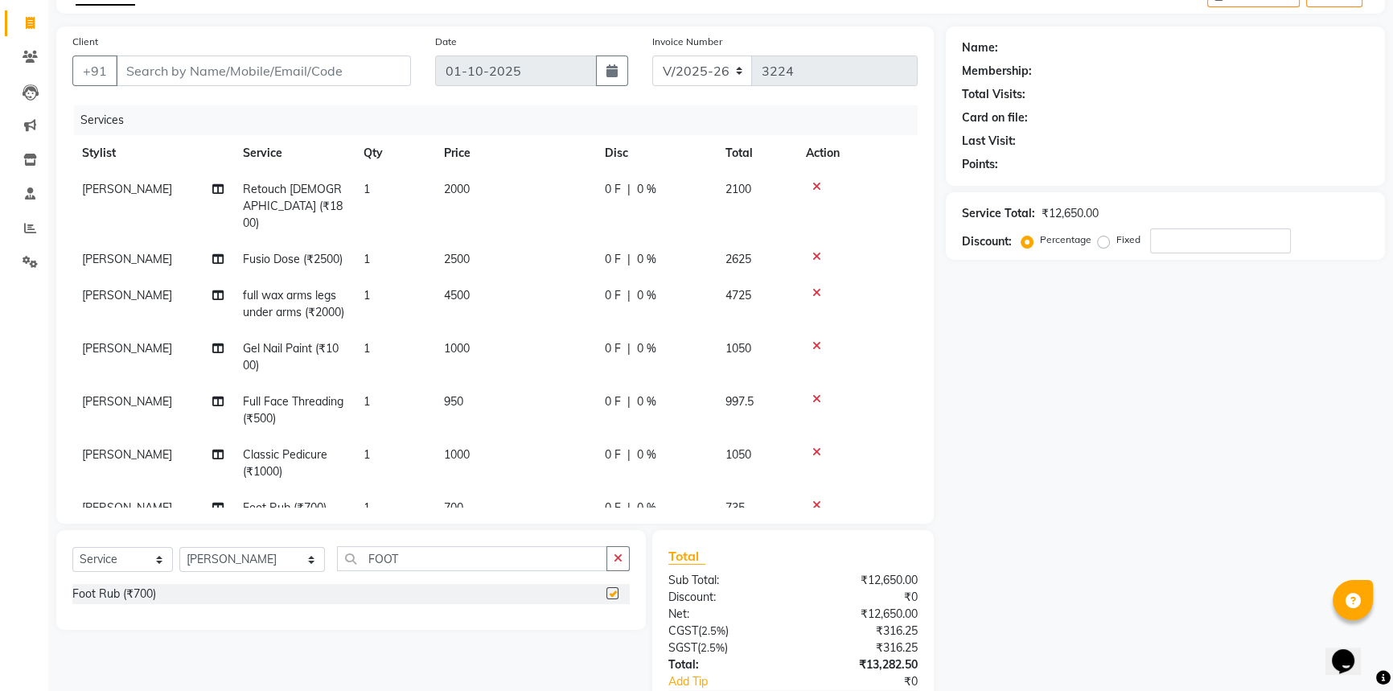
checkbox input "false"
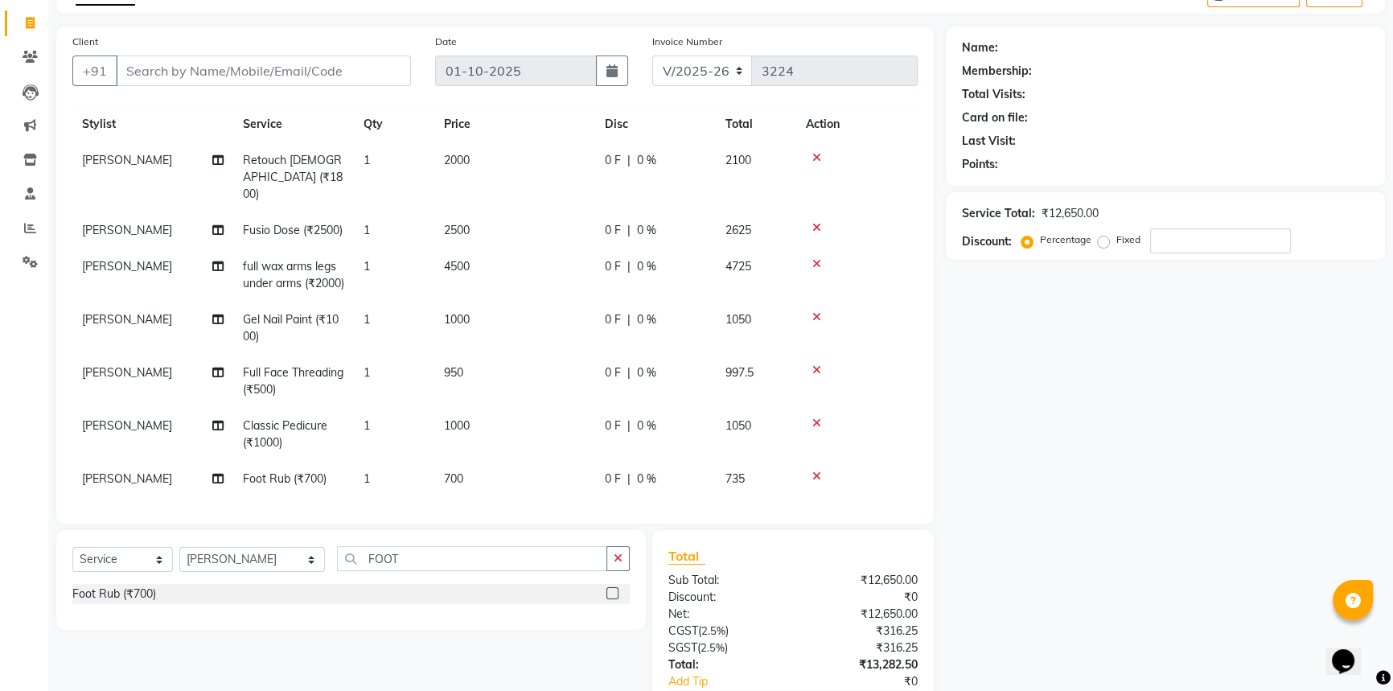
scroll to position [42, 0]
click at [614, 558] on icon "button" at bounding box center [617, 557] width 9 height 11
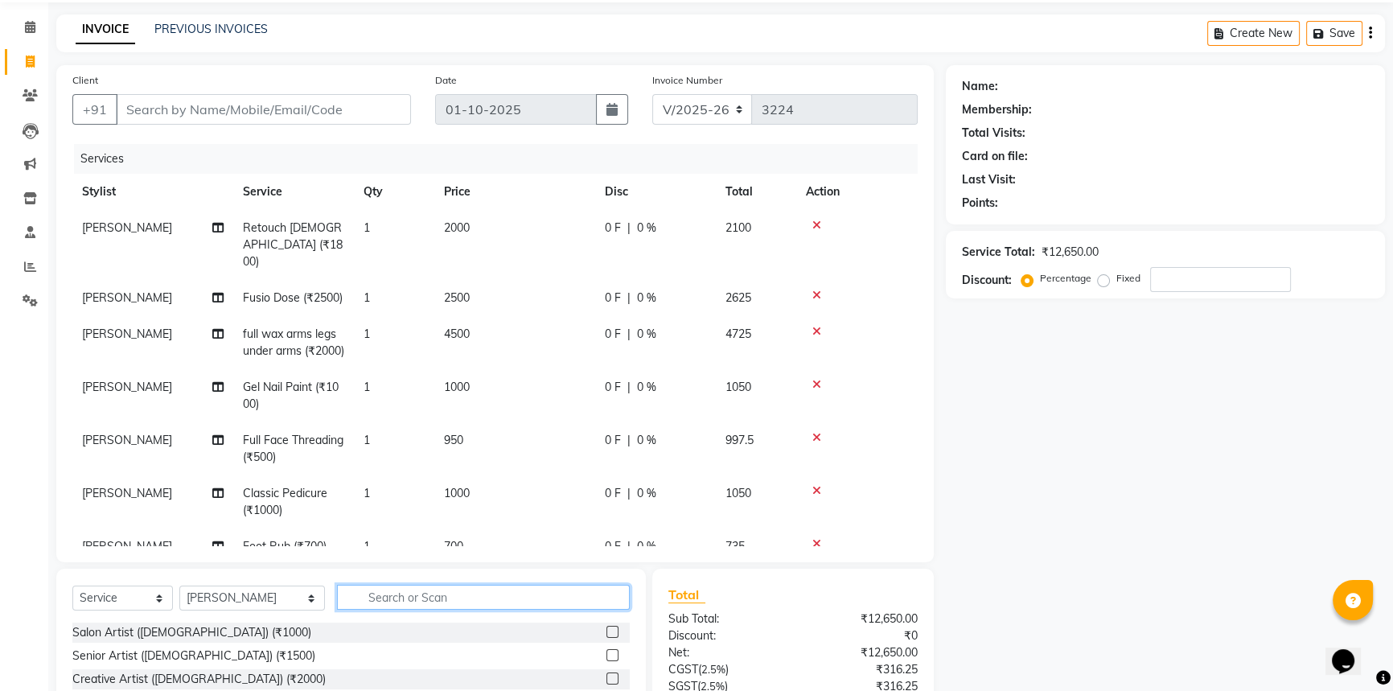
scroll to position [0, 0]
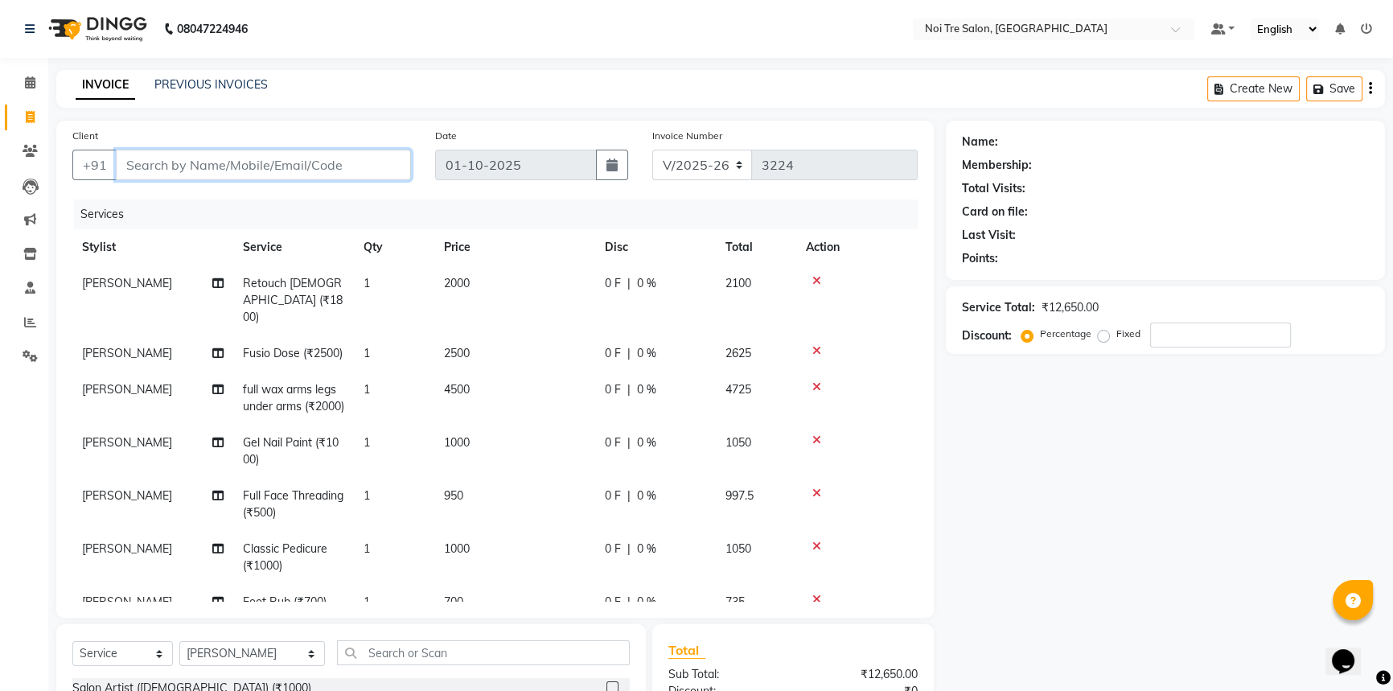
click at [269, 164] on input "Client" at bounding box center [263, 165] width 295 height 31
click at [181, 166] on input "Client" at bounding box center [263, 165] width 295 height 31
click at [327, 162] on input "Client" at bounding box center [263, 165] width 295 height 31
click at [330, 176] on input "Client" at bounding box center [263, 165] width 295 height 31
type input "9"
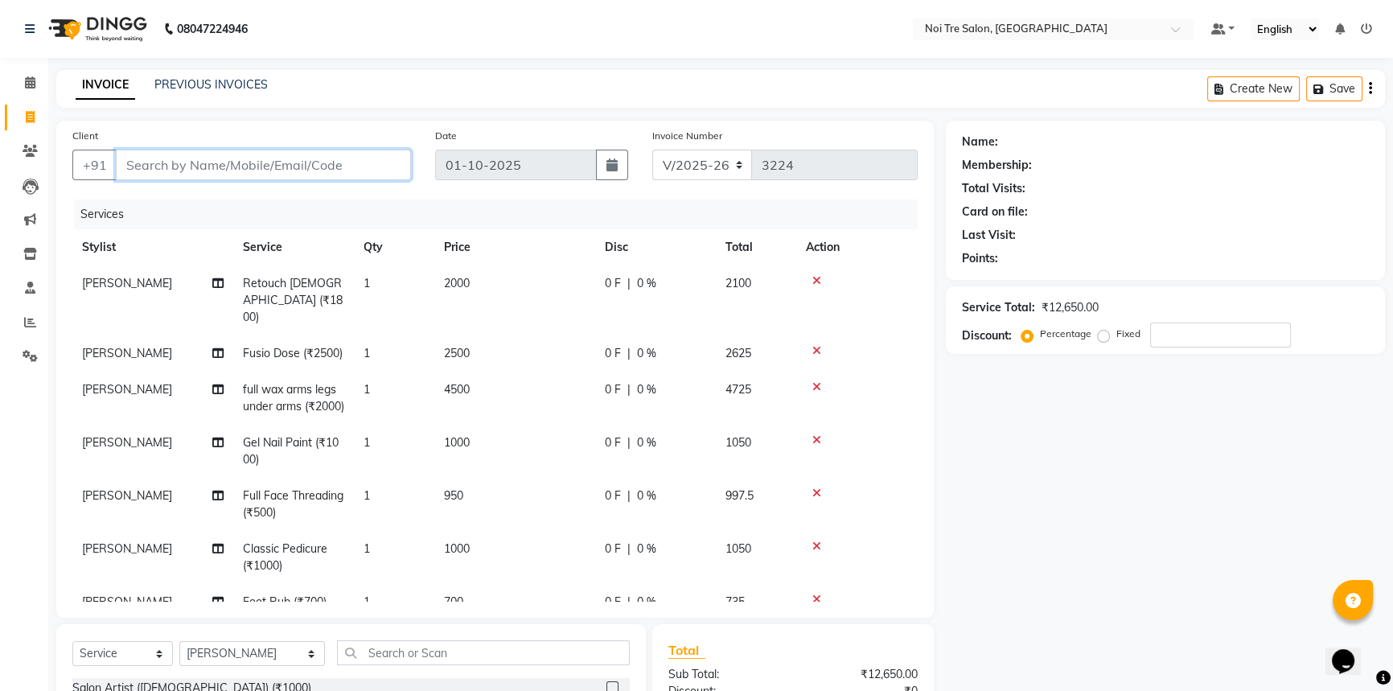
type input "0"
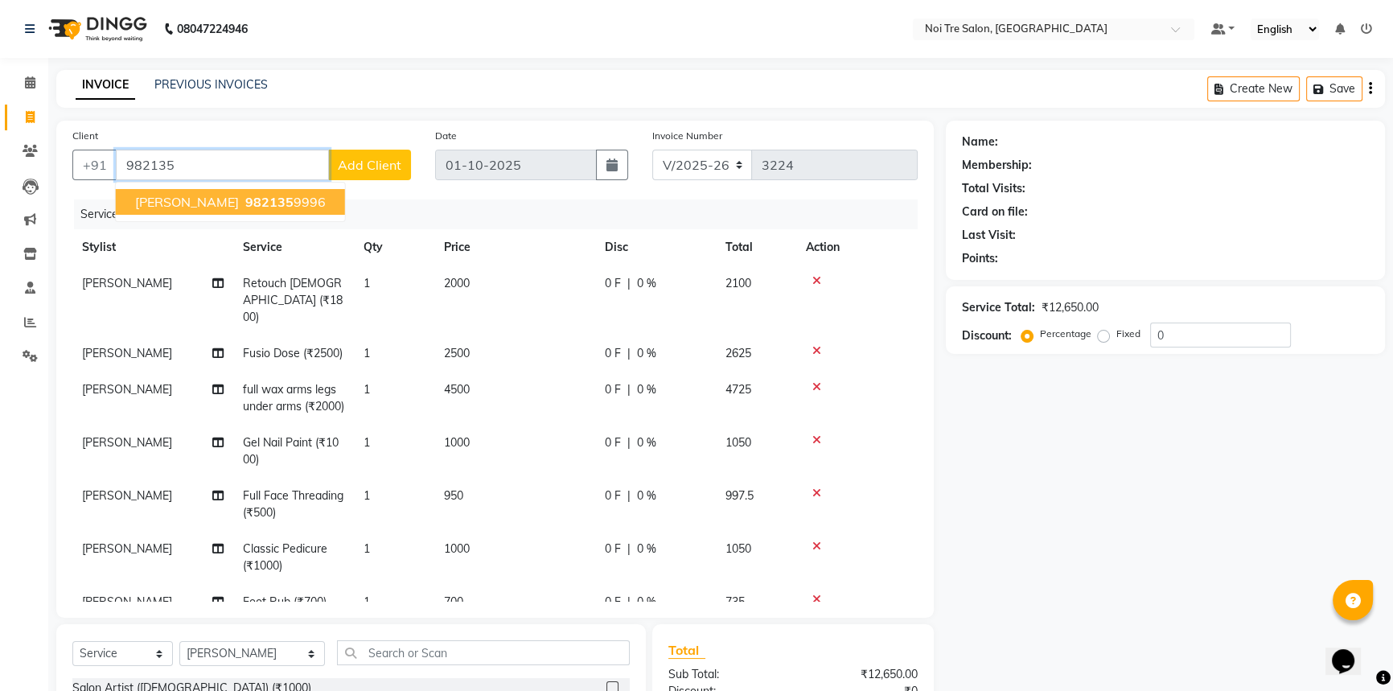
click at [193, 195] on span "[PERSON_NAME]" at bounding box center [187, 202] width 104 height 16
type input "9821359996"
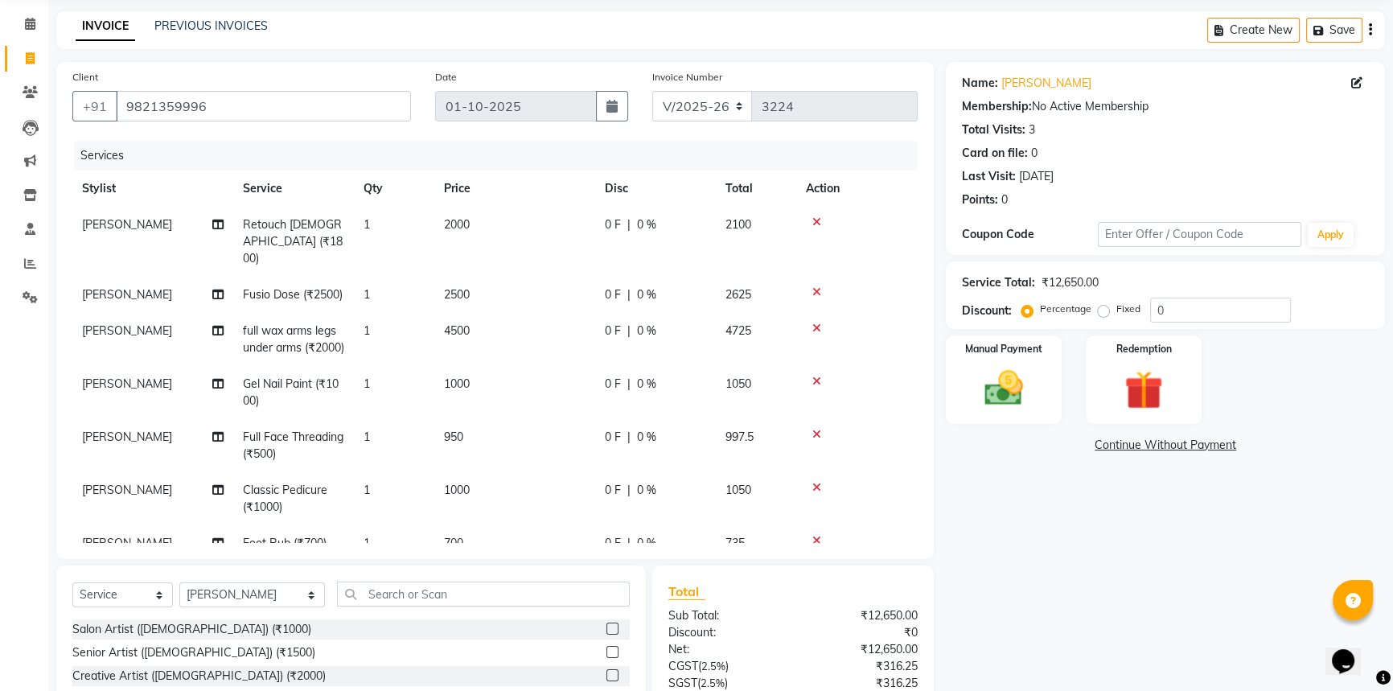
scroll to position [195, 0]
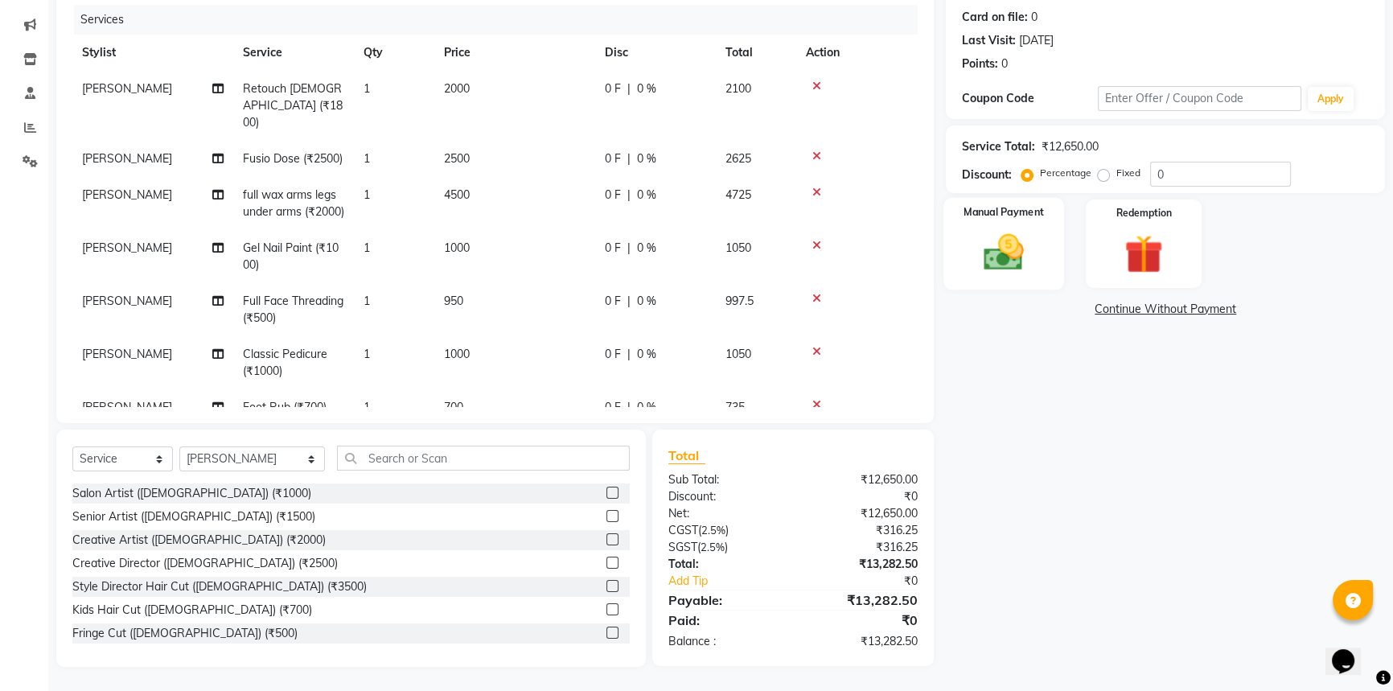
click at [1010, 249] on img at bounding box center [1003, 252] width 65 height 46
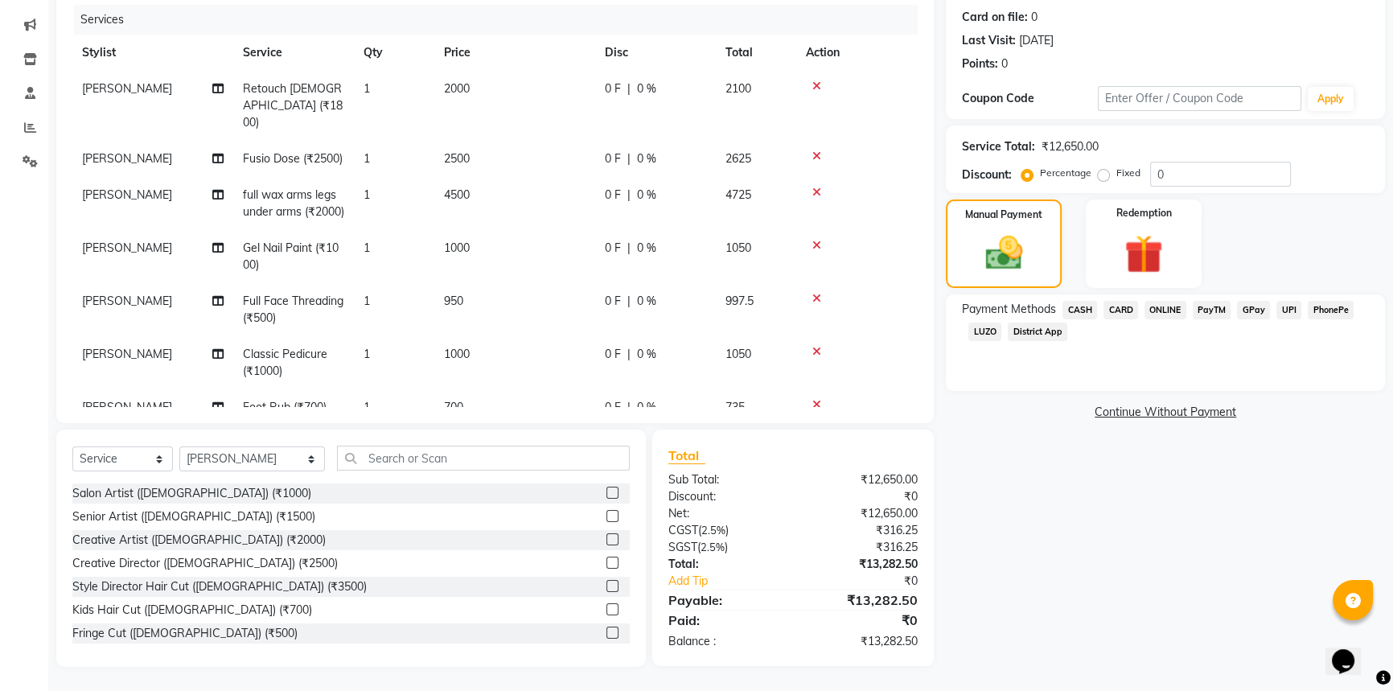
click at [1121, 312] on span "CARD" at bounding box center [1120, 310] width 35 height 18
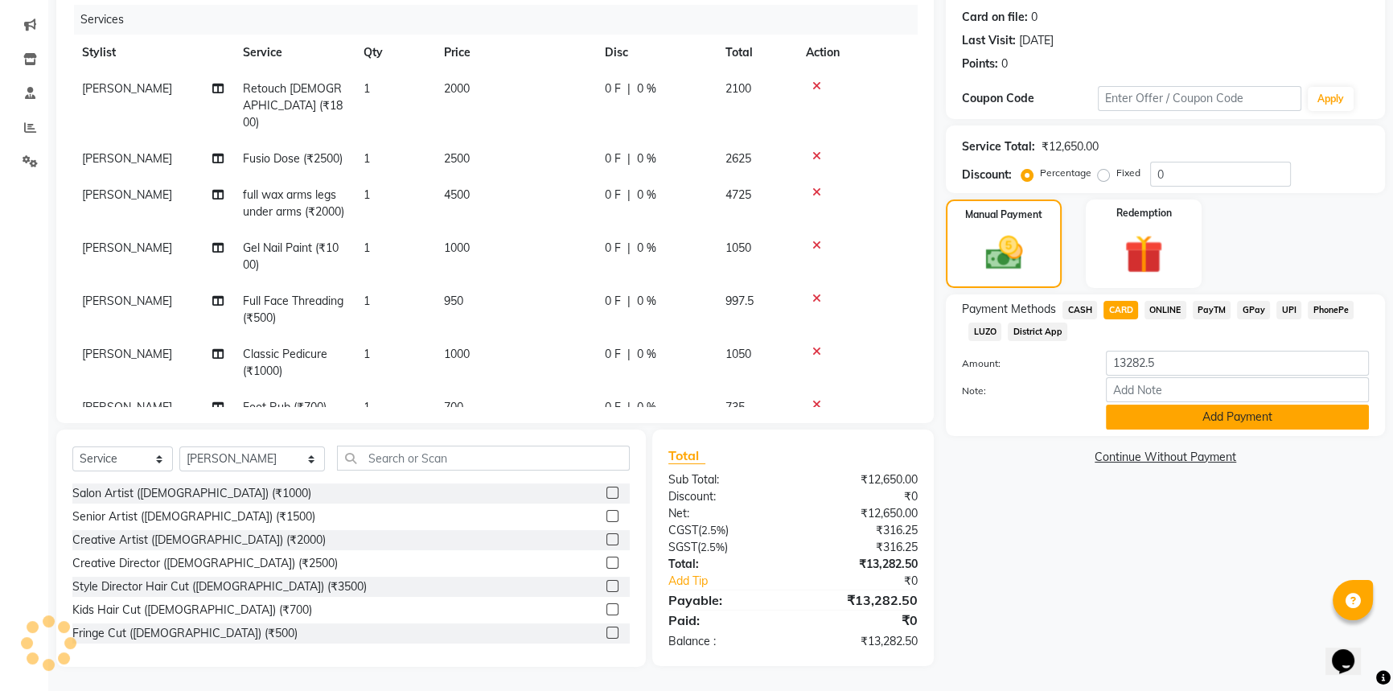
click at [1184, 421] on button "Add Payment" at bounding box center [1237, 416] width 263 height 25
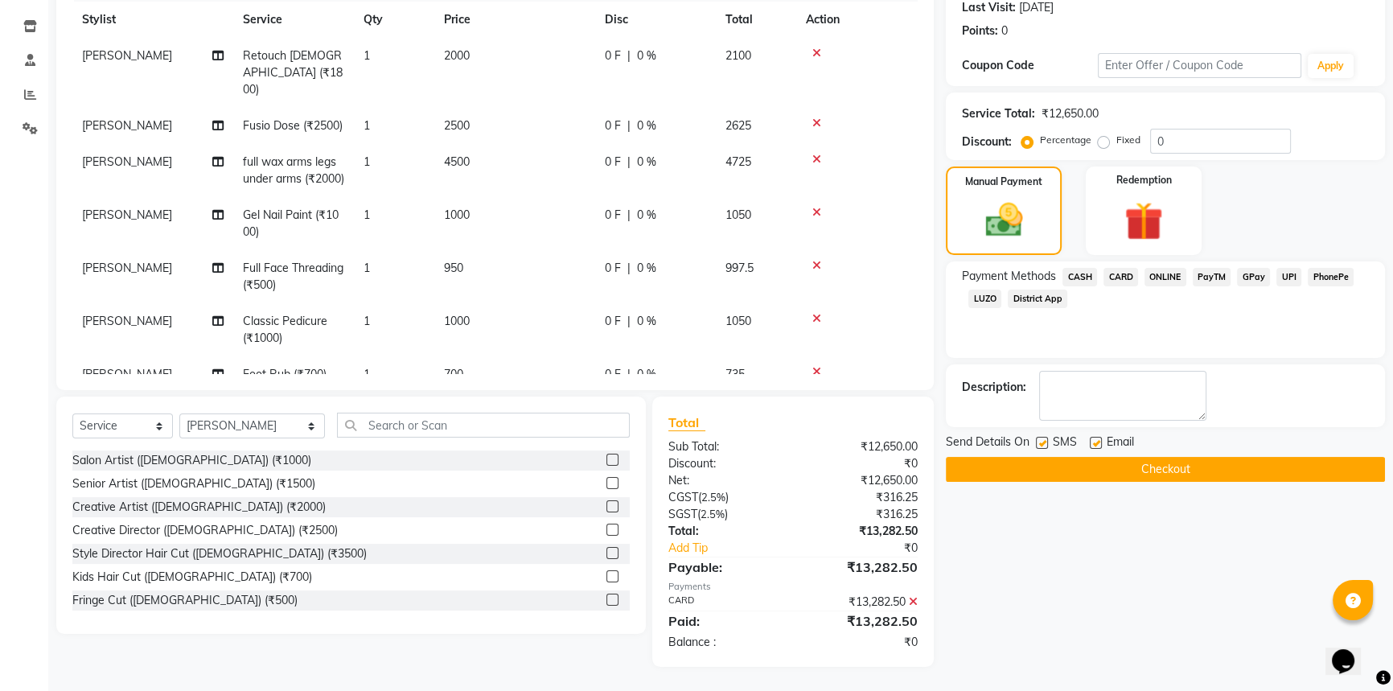
click at [1144, 465] on button "Checkout" at bounding box center [1165, 469] width 439 height 25
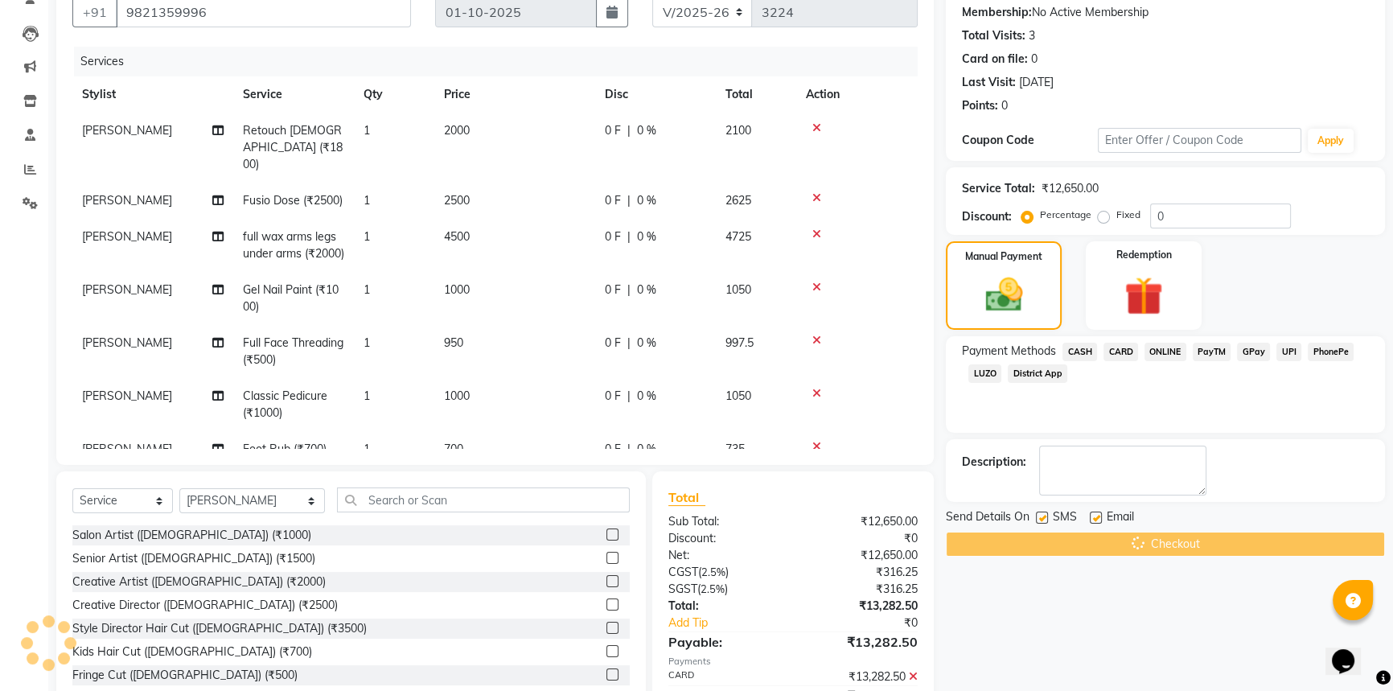
scroll to position [81, 0]
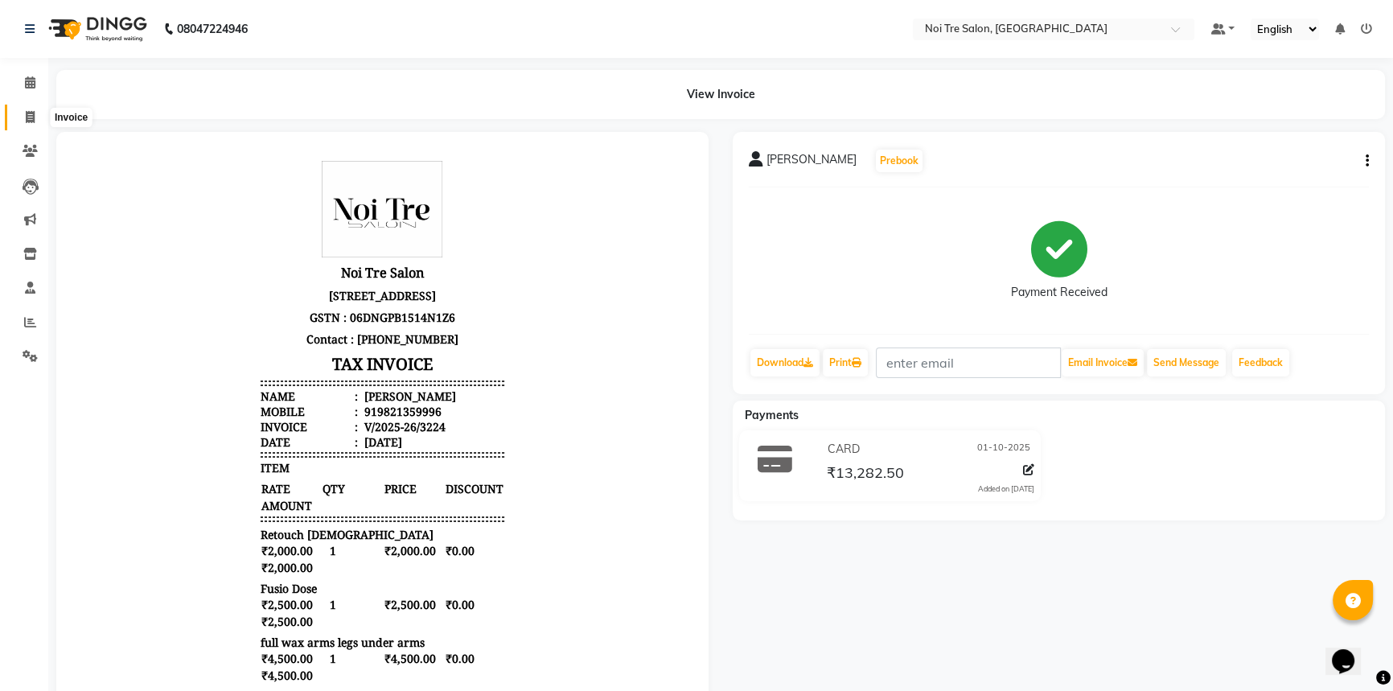
click at [16, 117] on span at bounding box center [30, 118] width 28 height 18
select select "service"
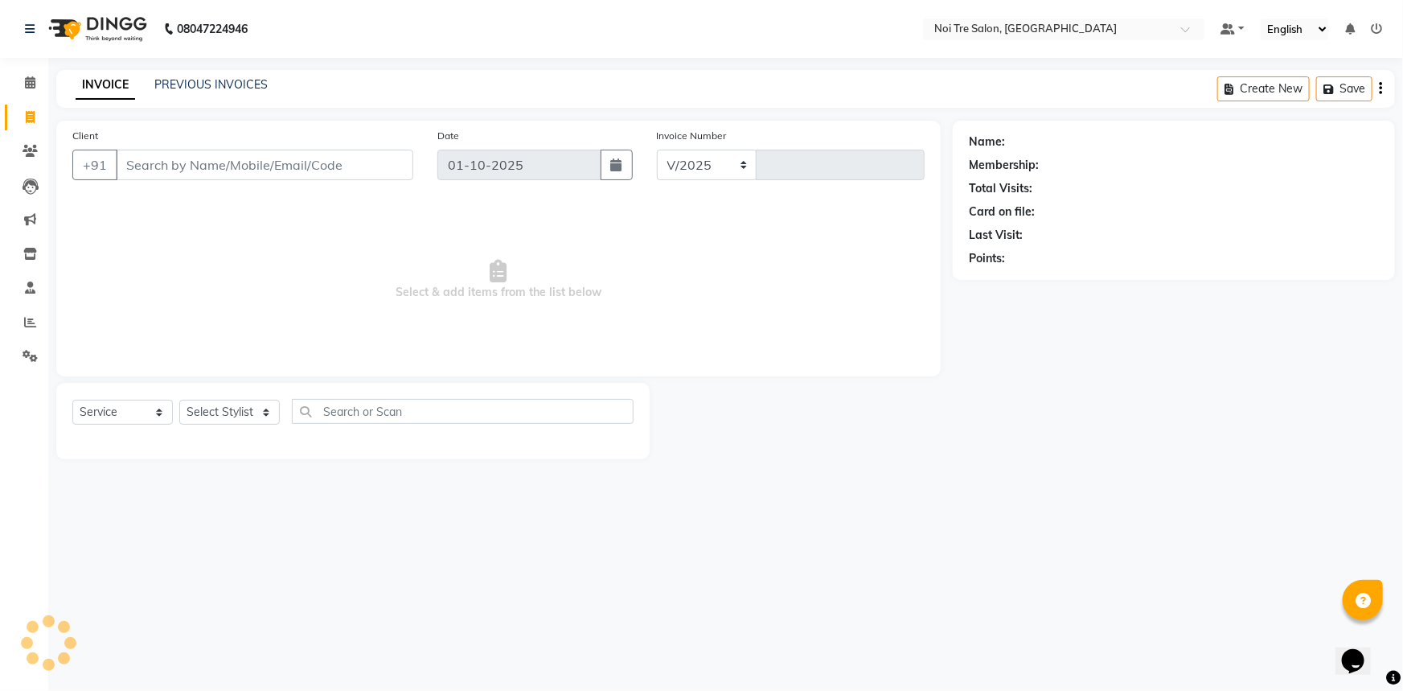
select select "3710"
type input "3225"
click at [235, 166] on input "Client" at bounding box center [265, 165] width 298 height 31
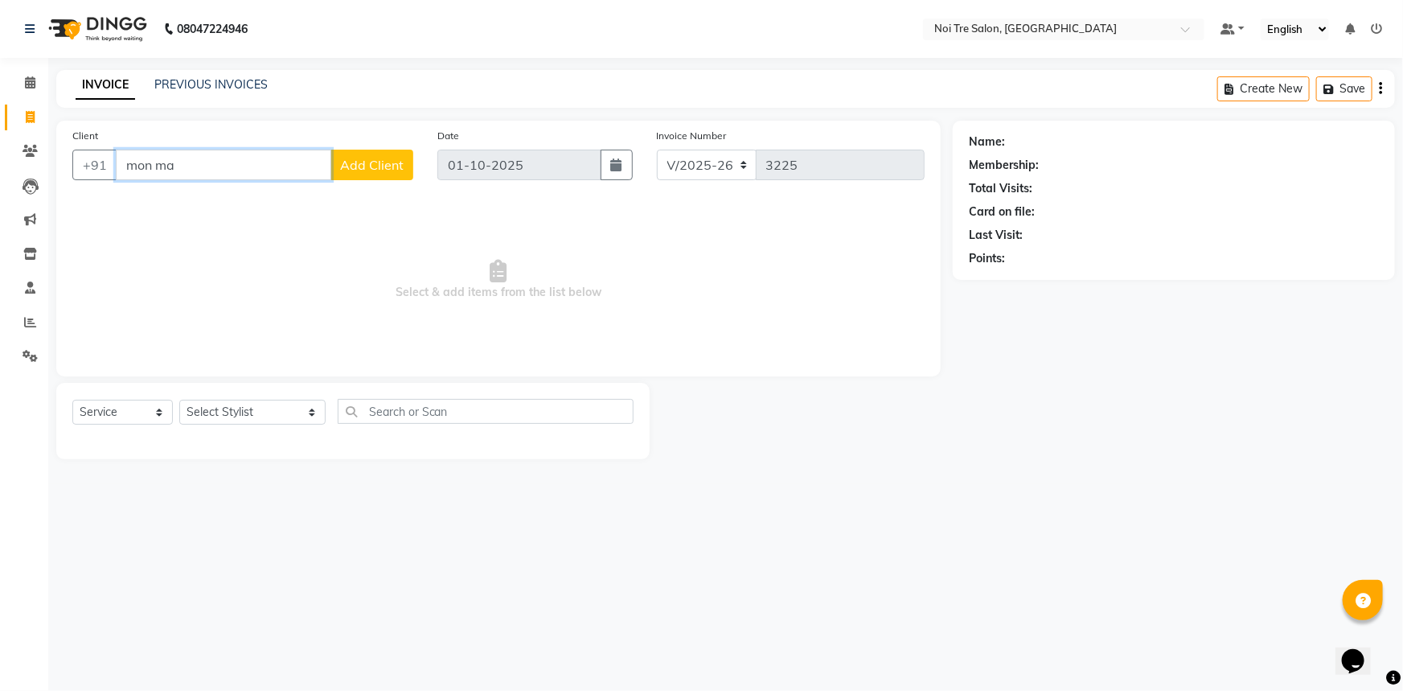
type input "mon mam"
drag, startPoint x: 235, startPoint y: 166, endPoint x: 109, endPoint y: 165, distance: 126.2
click at [109, 165] on div "+91 mon mam Add Client" at bounding box center [242, 165] width 341 height 31
click at [146, 195] on span "[PERSON_NAME]" at bounding box center [187, 202] width 104 height 16
type input "9871053993"
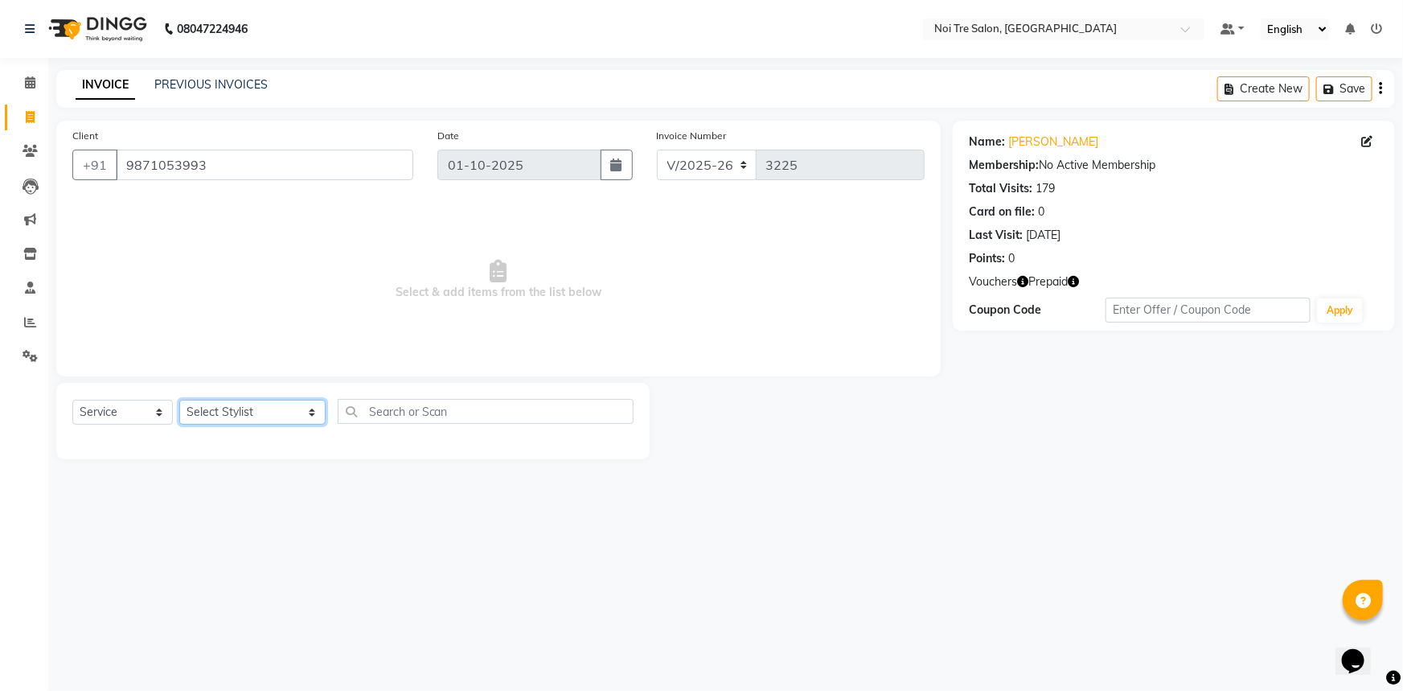
click at [220, 418] on select "Select Stylist [PERSON_NAME] [PERSON_NAME] STYLE DIRECTOR Curls Color [PERSON_N…" at bounding box center [252, 412] width 146 height 25
select select "37882"
click at [179, 400] on select "Select Stylist [PERSON_NAME] [PERSON_NAME] STYLE DIRECTOR Curls Color [PERSON_N…" at bounding box center [252, 412] width 146 height 25
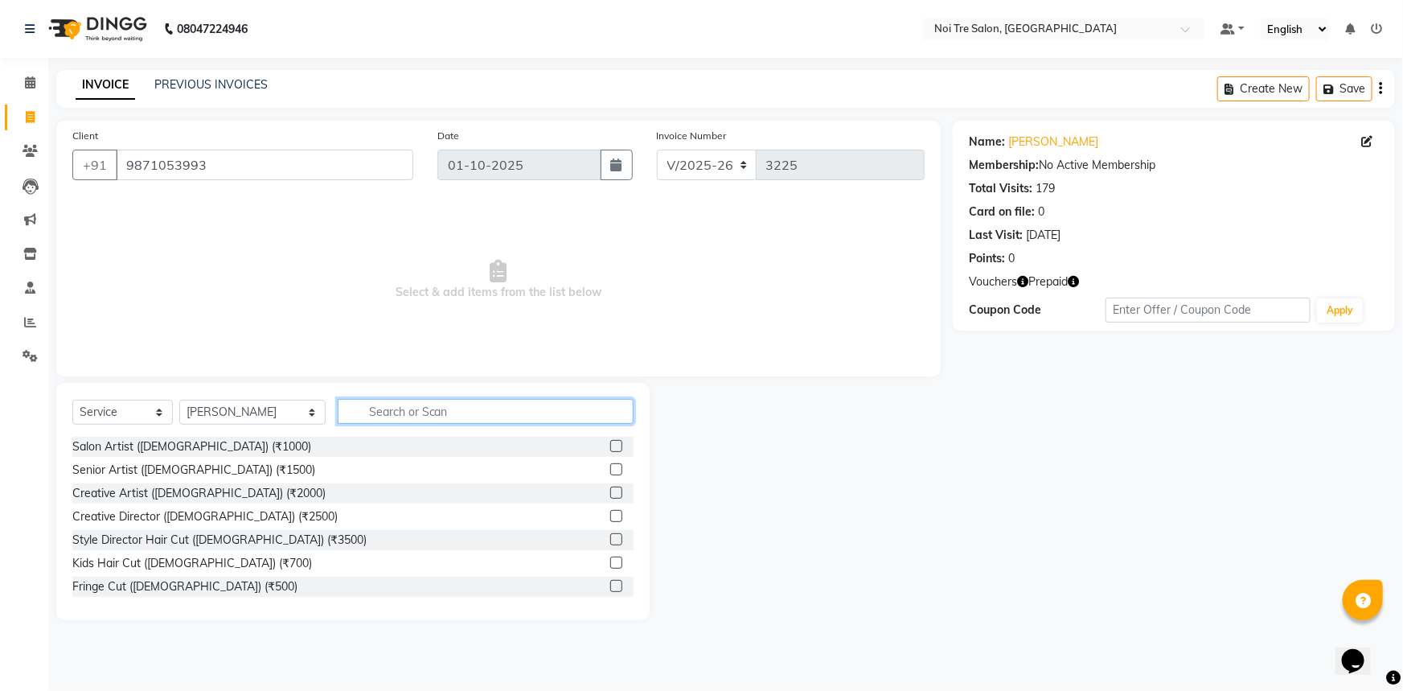
click at [367, 409] on input "text" at bounding box center [486, 411] width 297 height 25
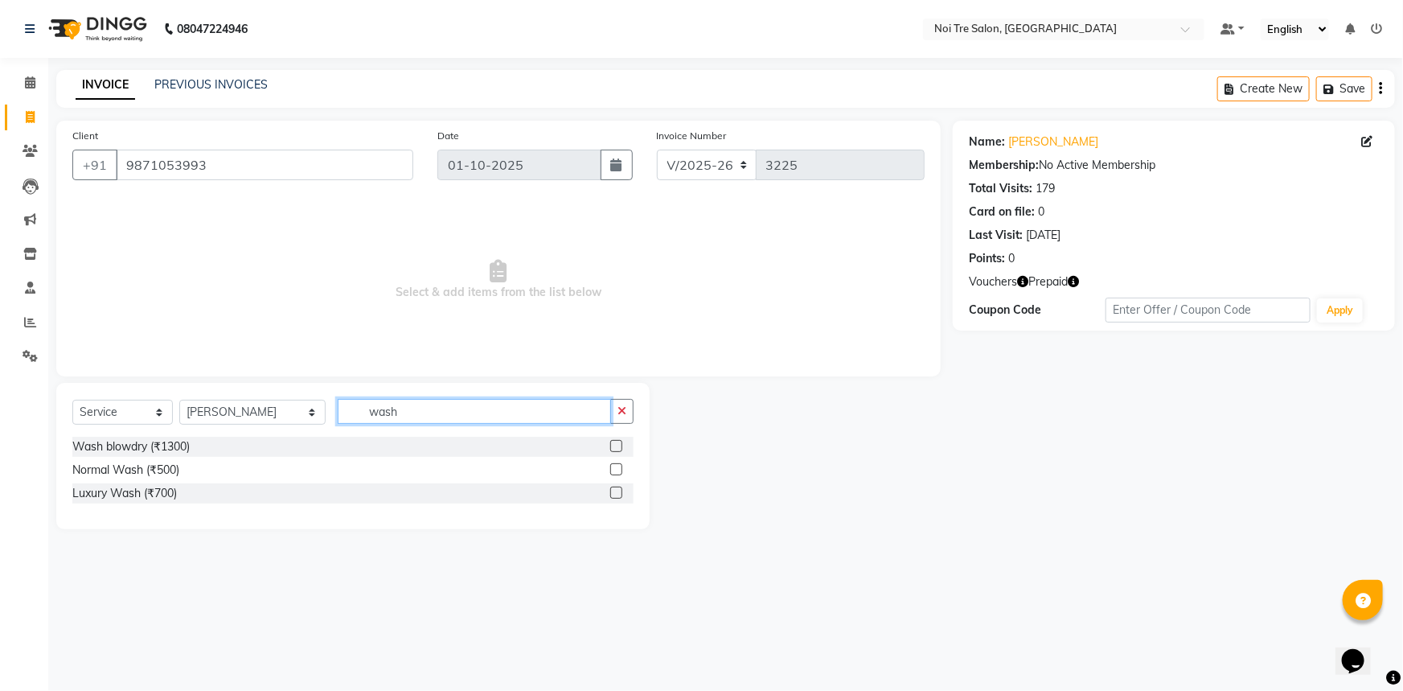
type input "wash"
click at [614, 443] on label at bounding box center [616, 446] width 12 height 12
click at [614, 443] on input "checkbox" at bounding box center [615, 446] width 10 height 10
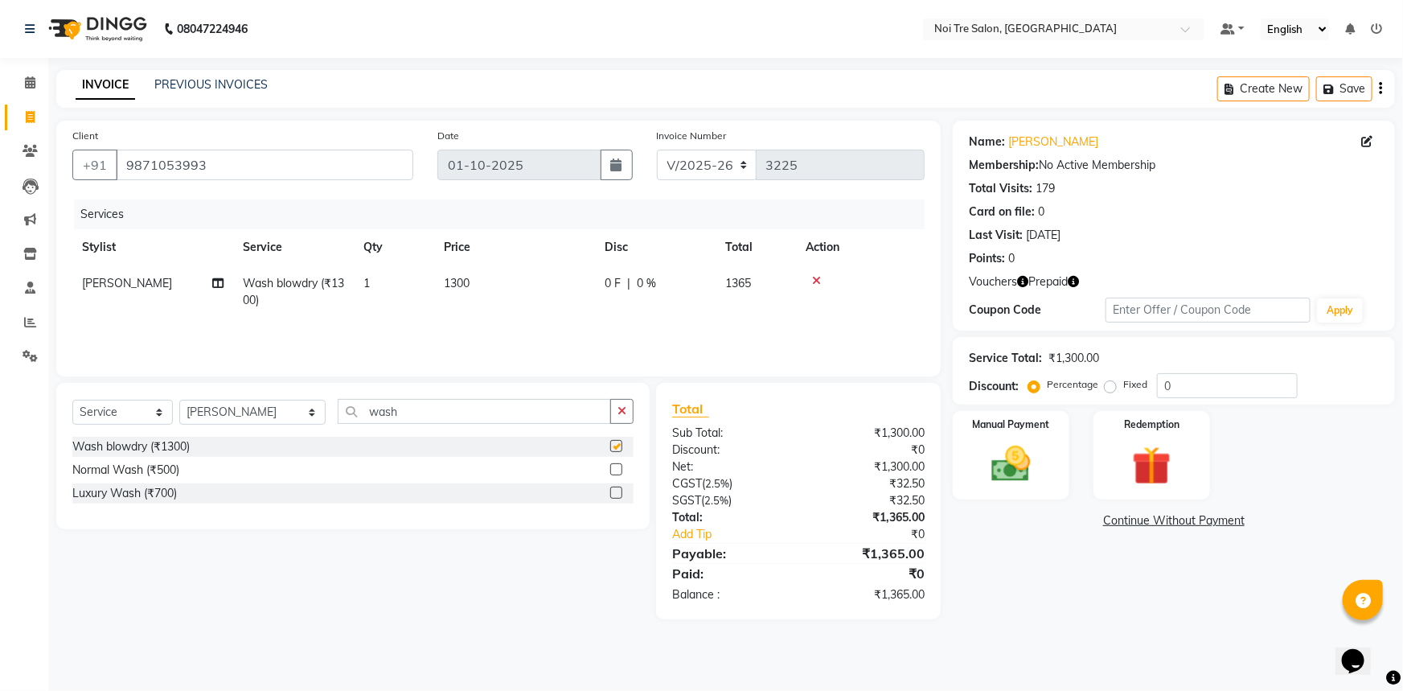
checkbox input "false"
click at [492, 275] on td "1300" at bounding box center [514, 291] width 161 height 53
select select "37882"
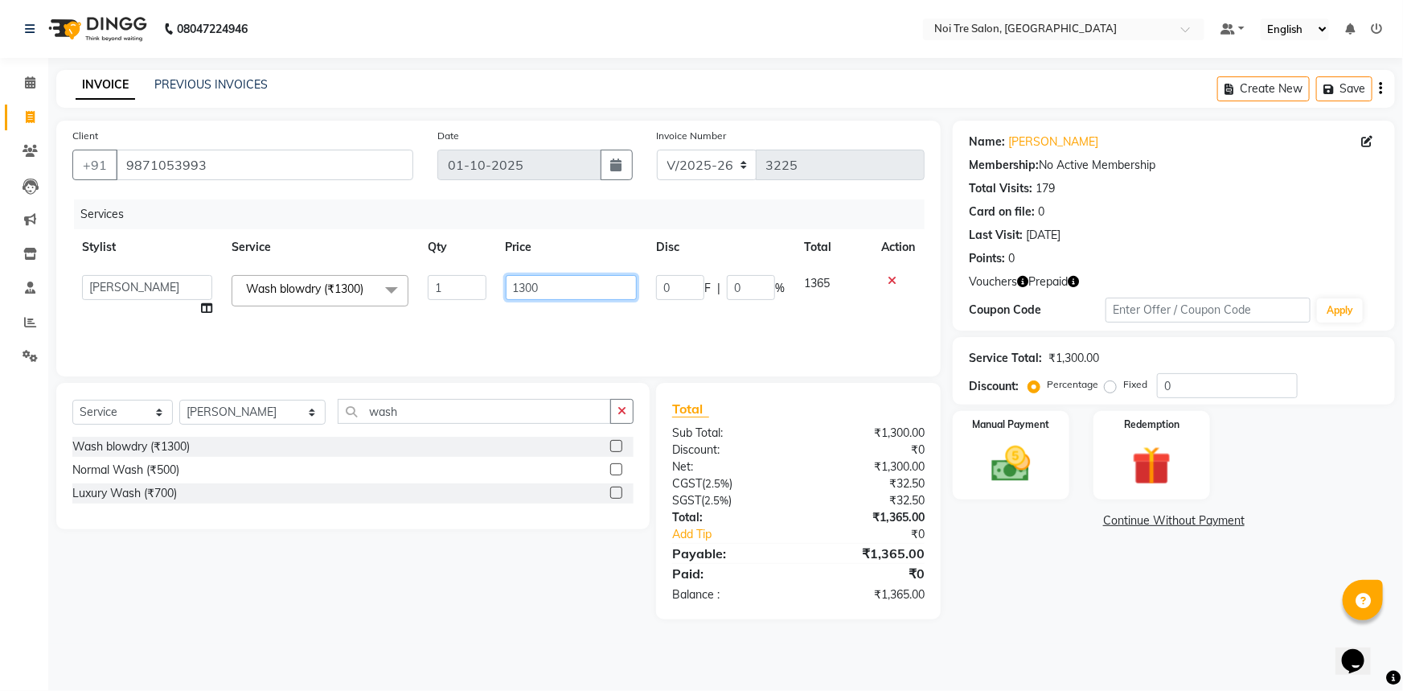
drag, startPoint x: 552, startPoint y: 289, endPoint x: 0, endPoint y: 241, distance: 554.5
click at [0, 246] on app-home "08047224946 Select Location × Noi Tre Salon, Khan Market Default Panel My Panel…" at bounding box center [701, 321] width 1403 height 643
type input "1000"
click at [1024, 638] on main "INVOICE PREVIOUS INVOICES Create New Save Client [PHONE_NUMBER] Date [DATE] Inv…" at bounding box center [725, 356] width 1355 height 573
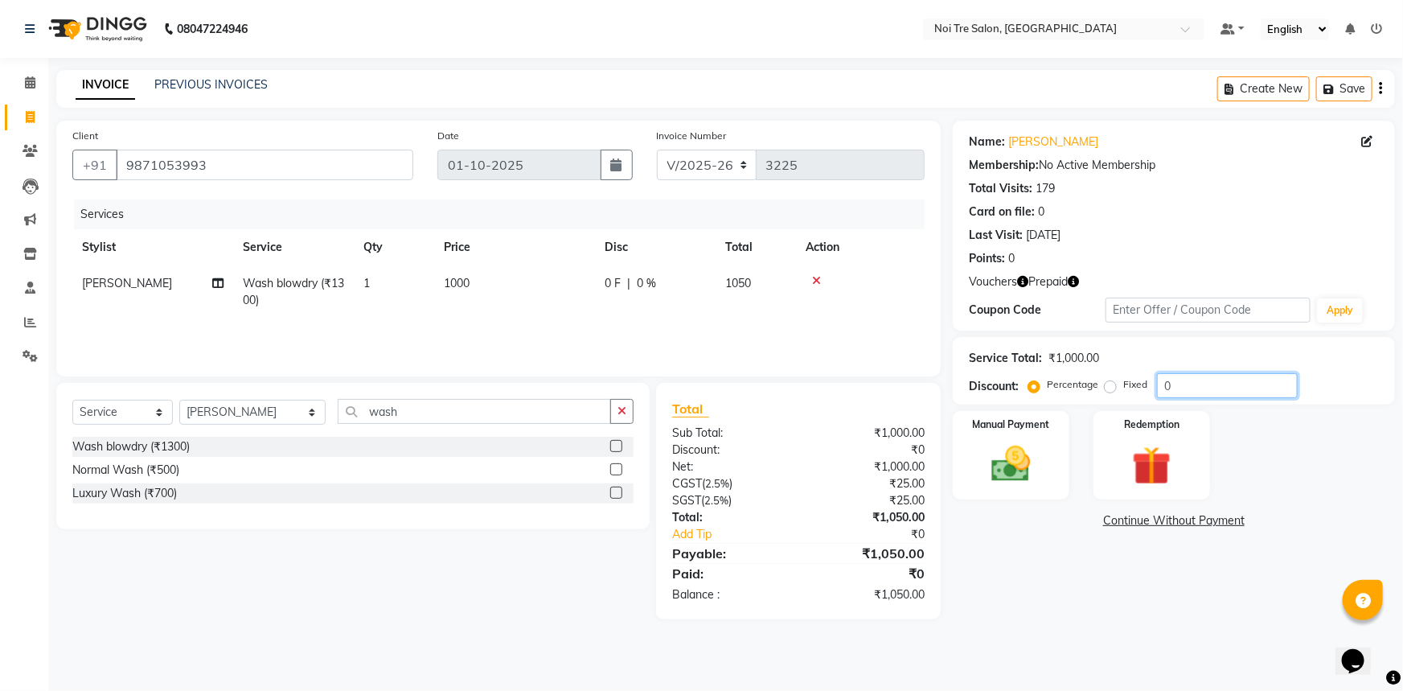
click at [1176, 387] on input "0" at bounding box center [1227, 385] width 141 height 25
click at [1123, 385] on label "Fixed" at bounding box center [1135, 384] width 24 height 14
click at [1108, 385] on input "Fixed" at bounding box center [1113, 384] width 11 height 11
radio input "true"
click at [1167, 389] on input "0" at bounding box center [1227, 385] width 141 height 25
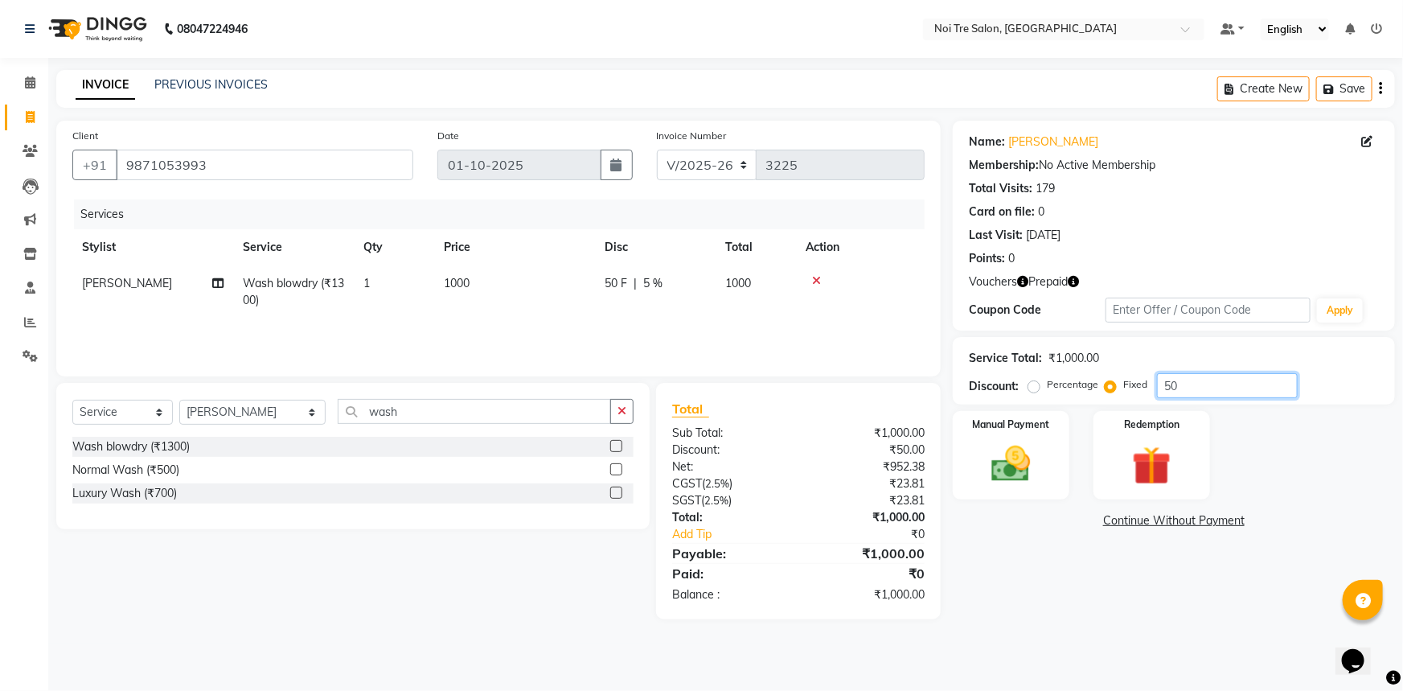
type input "50"
click at [1028, 548] on div "Name: [PERSON_NAME] Membership: No Active Membership Total Visits: 179 Card on …" at bounding box center [1180, 370] width 454 height 499
click at [1015, 458] on img at bounding box center [1012, 464] width 66 height 47
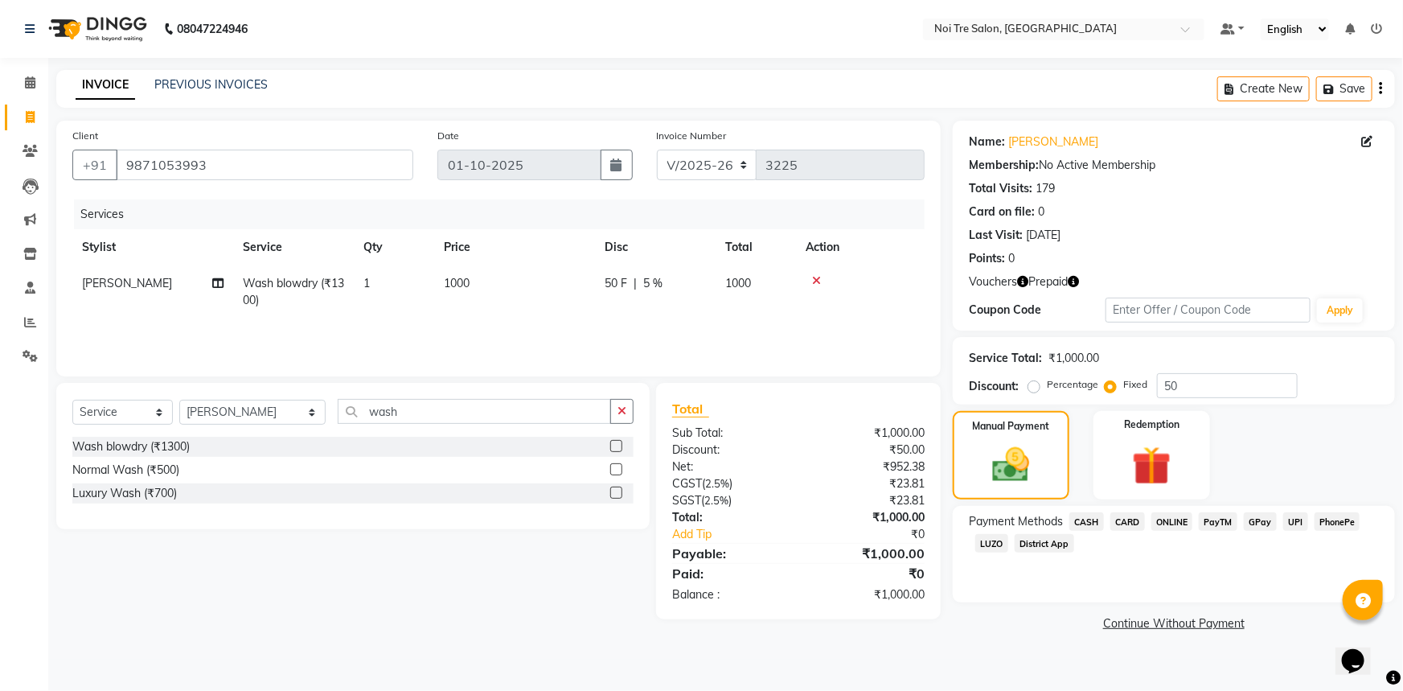
click at [1097, 518] on span "CASH" at bounding box center [1086, 521] width 35 height 18
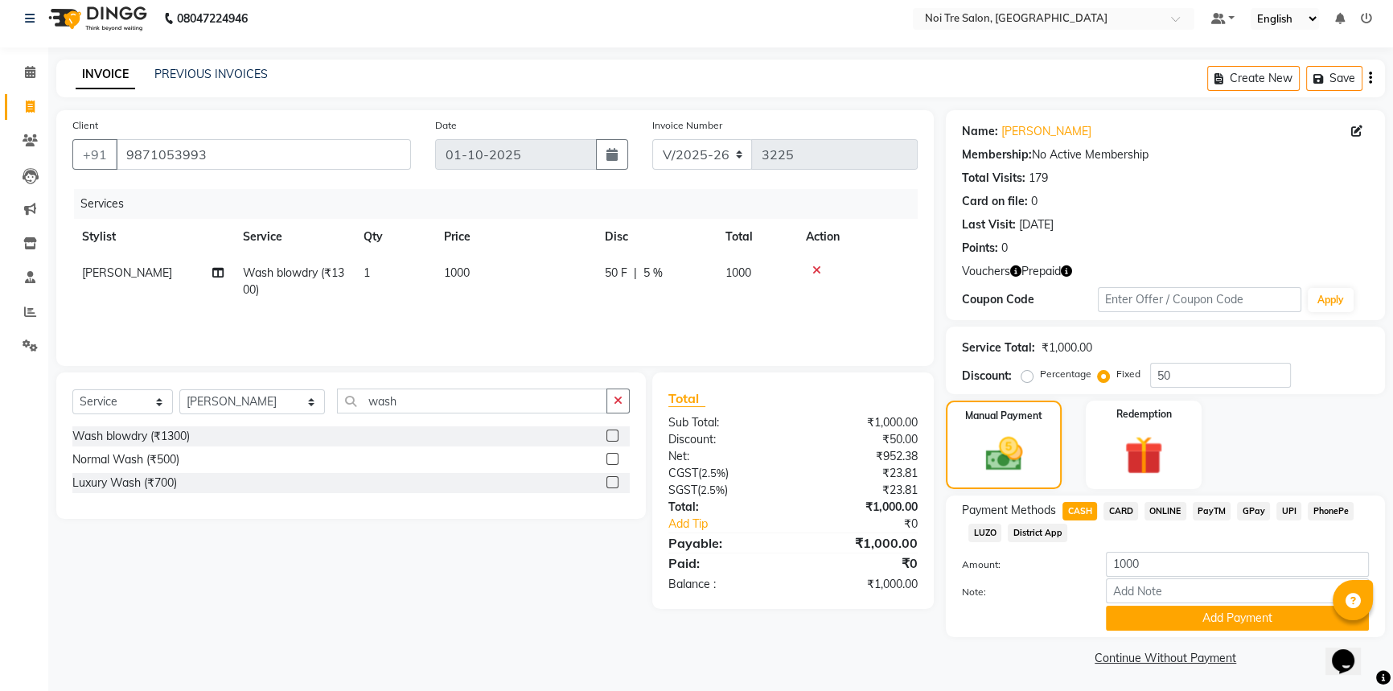
scroll to position [13, 0]
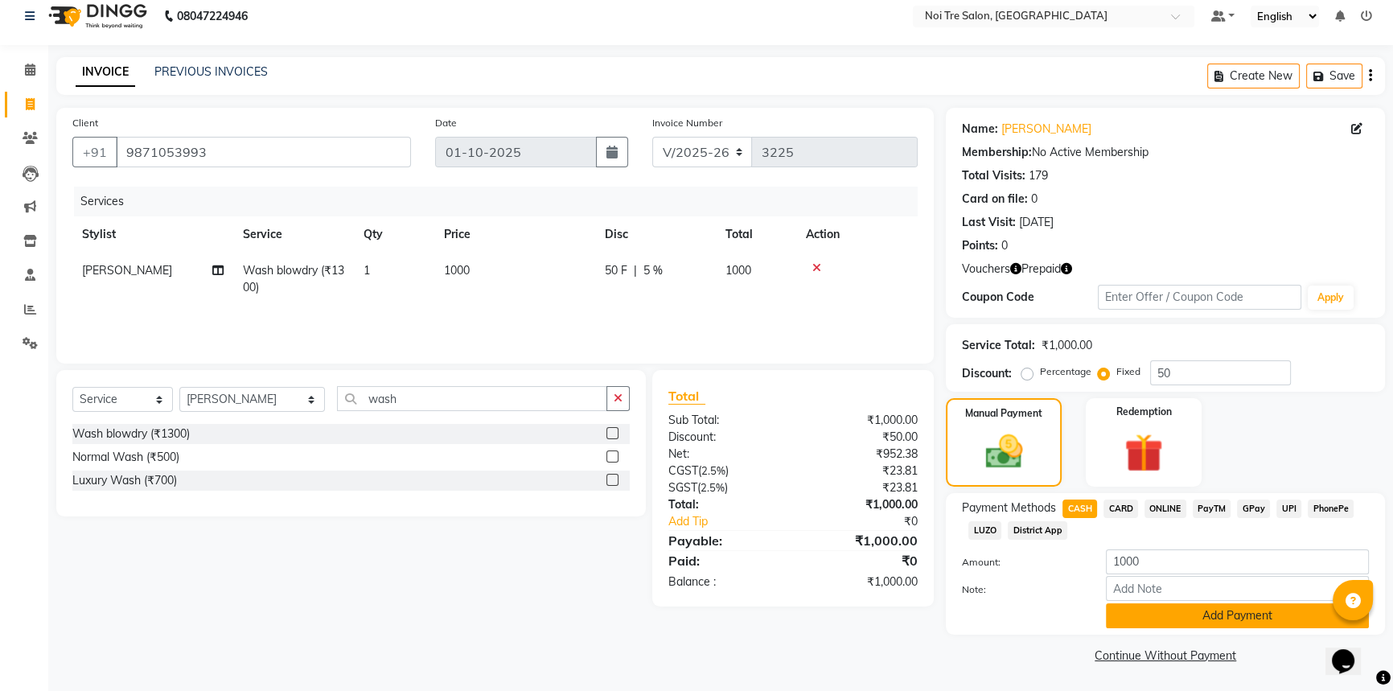
click at [1198, 613] on button "Add Payment" at bounding box center [1237, 615] width 263 height 25
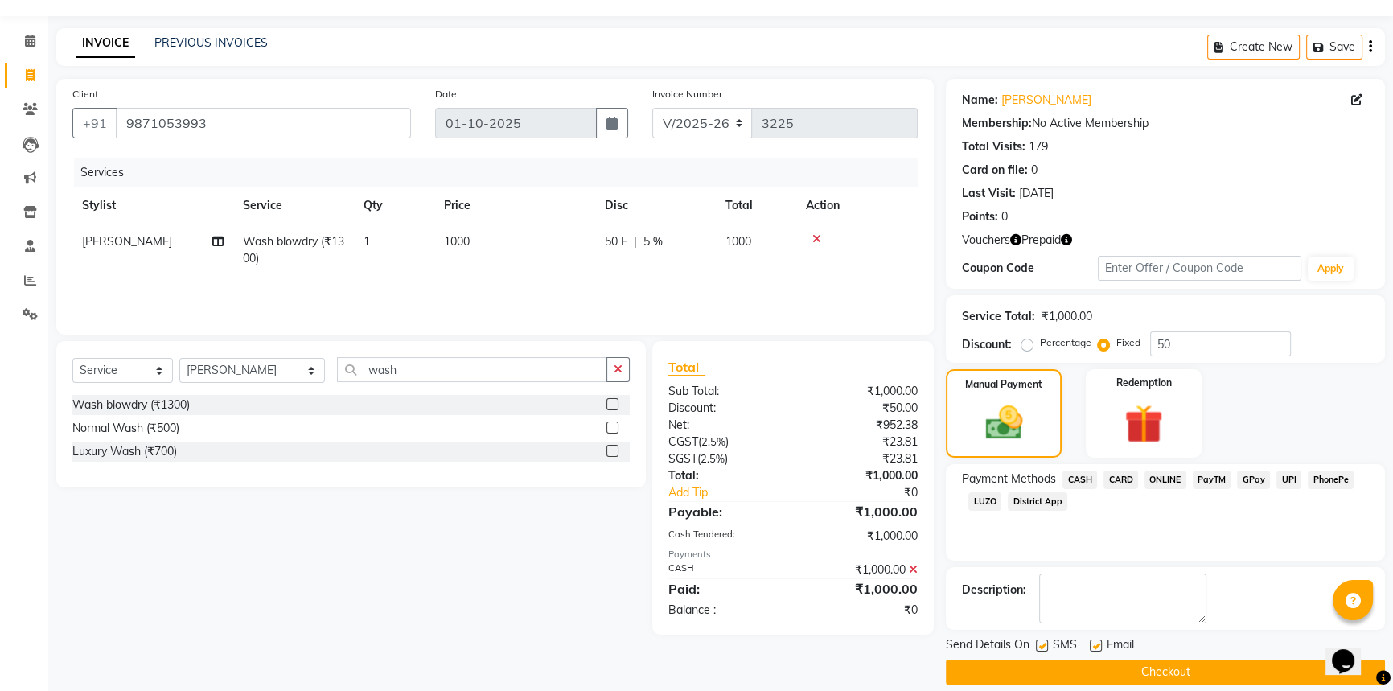
scroll to position [58, 0]
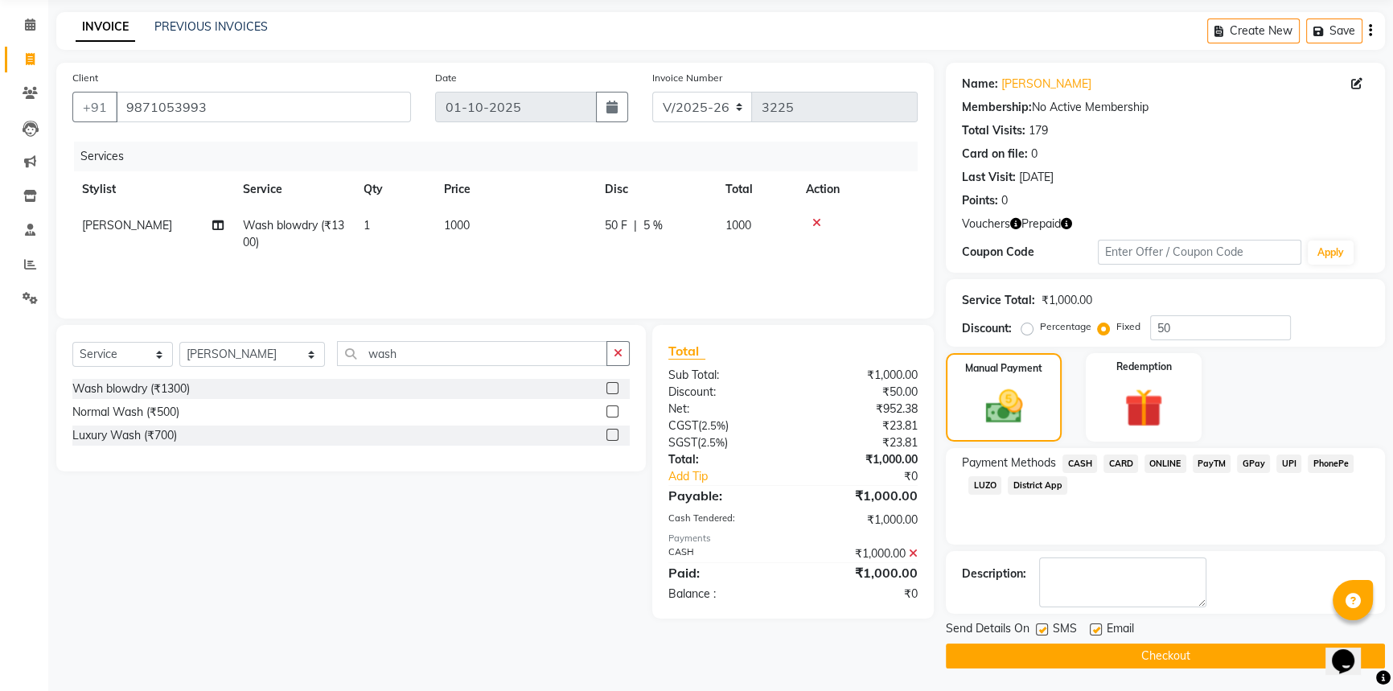
click at [1183, 657] on button "Checkout" at bounding box center [1165, 655] width 439 height 25
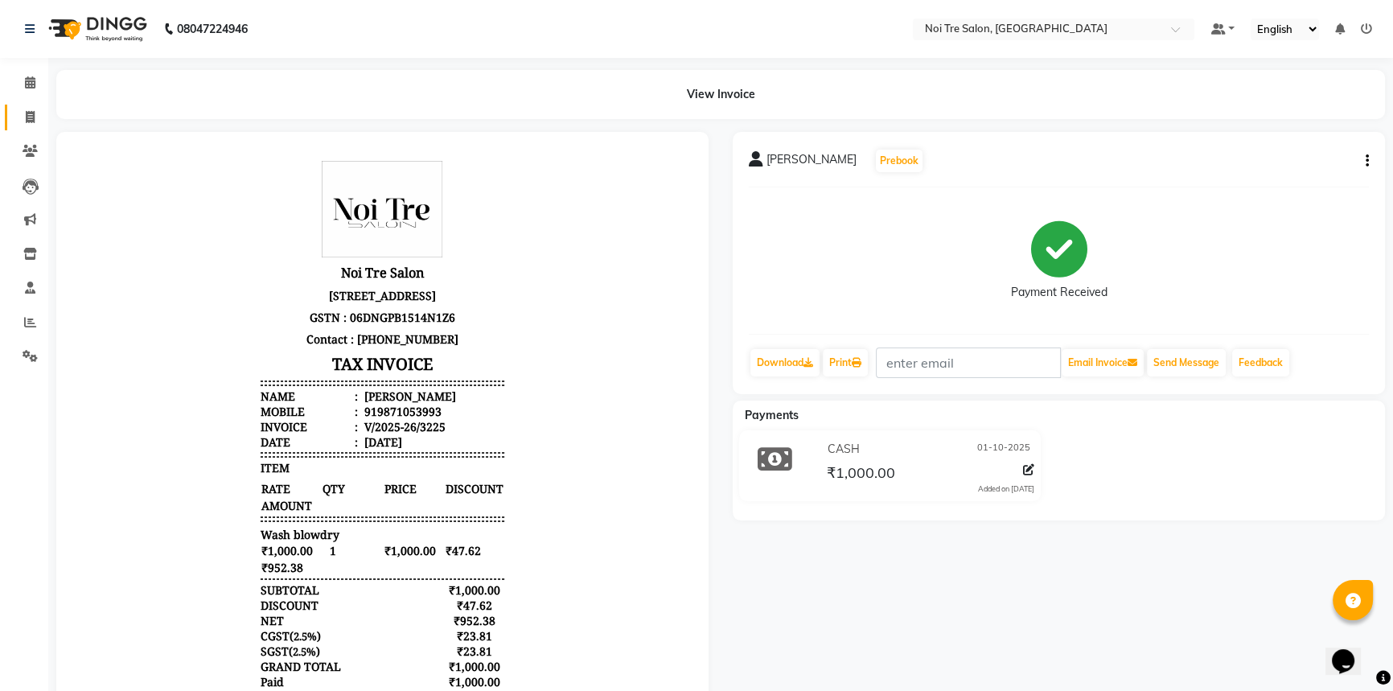
click at [28, 105] on link "Invoice" at bounding box center [24, 118] width 39 height 27
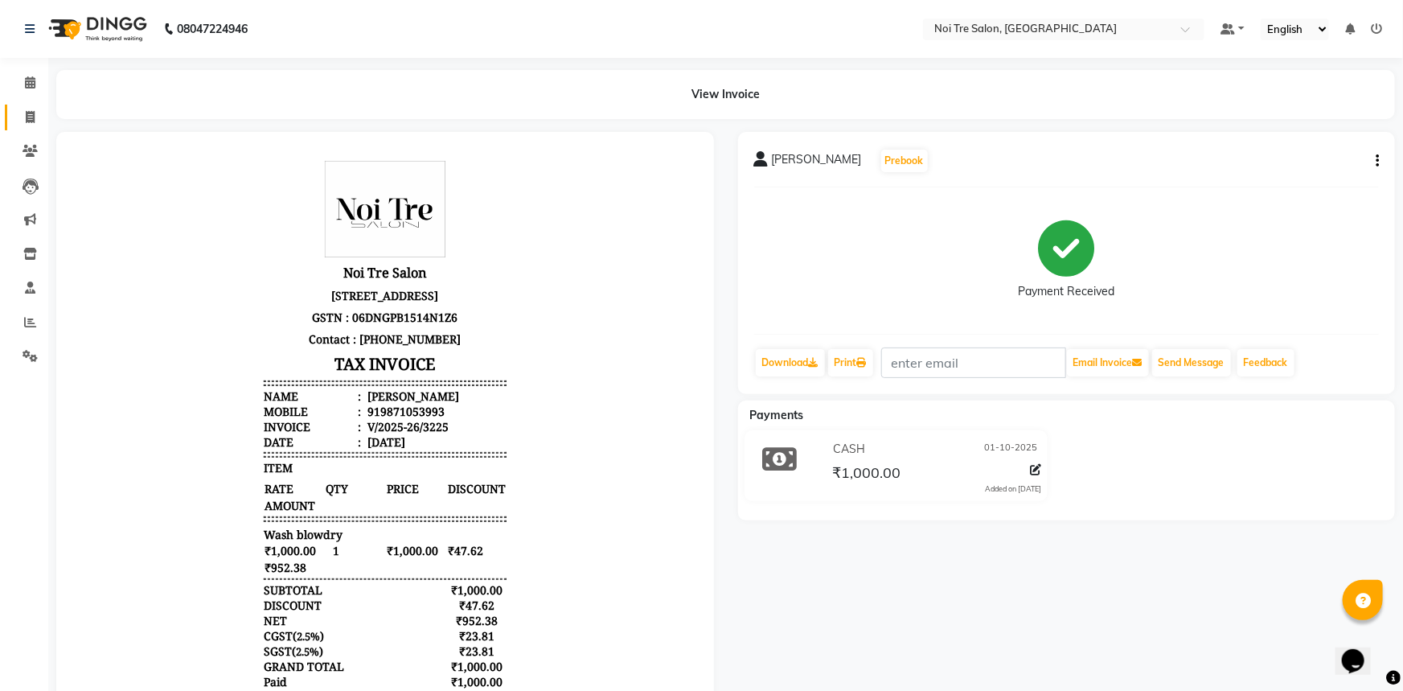
select select "service"
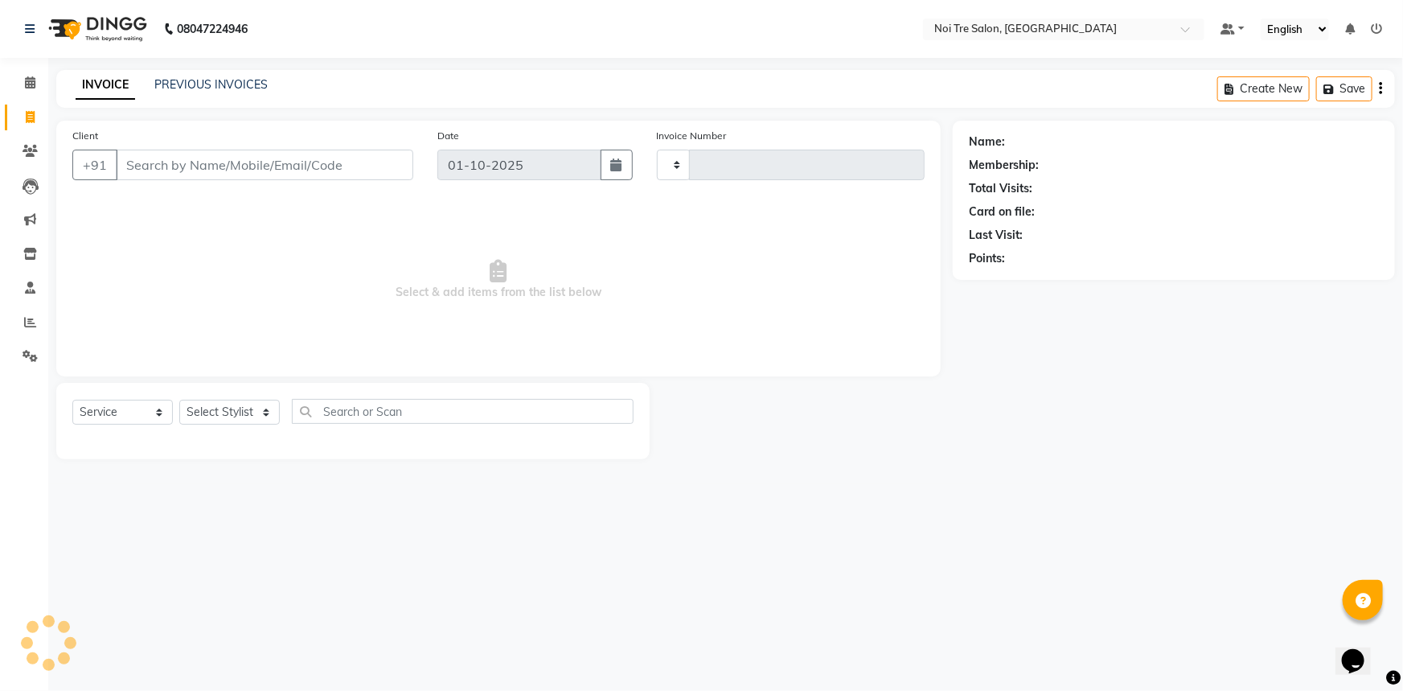
type input "3226"
select select "3710"
click at [25, 85] on icon at bounding box center [30, 82] width 10 height 12
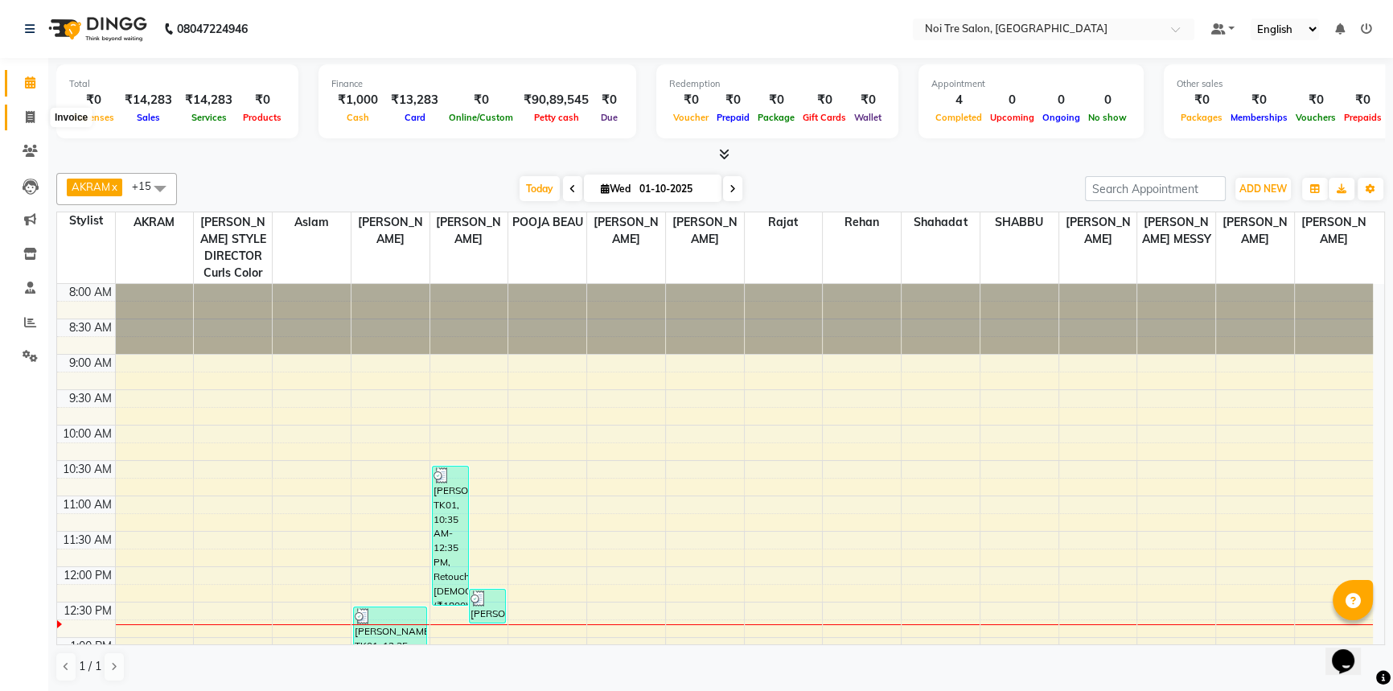
click at [28, 116] on icon at bounding box center [30, 117] width 9 height 12
select select "service"
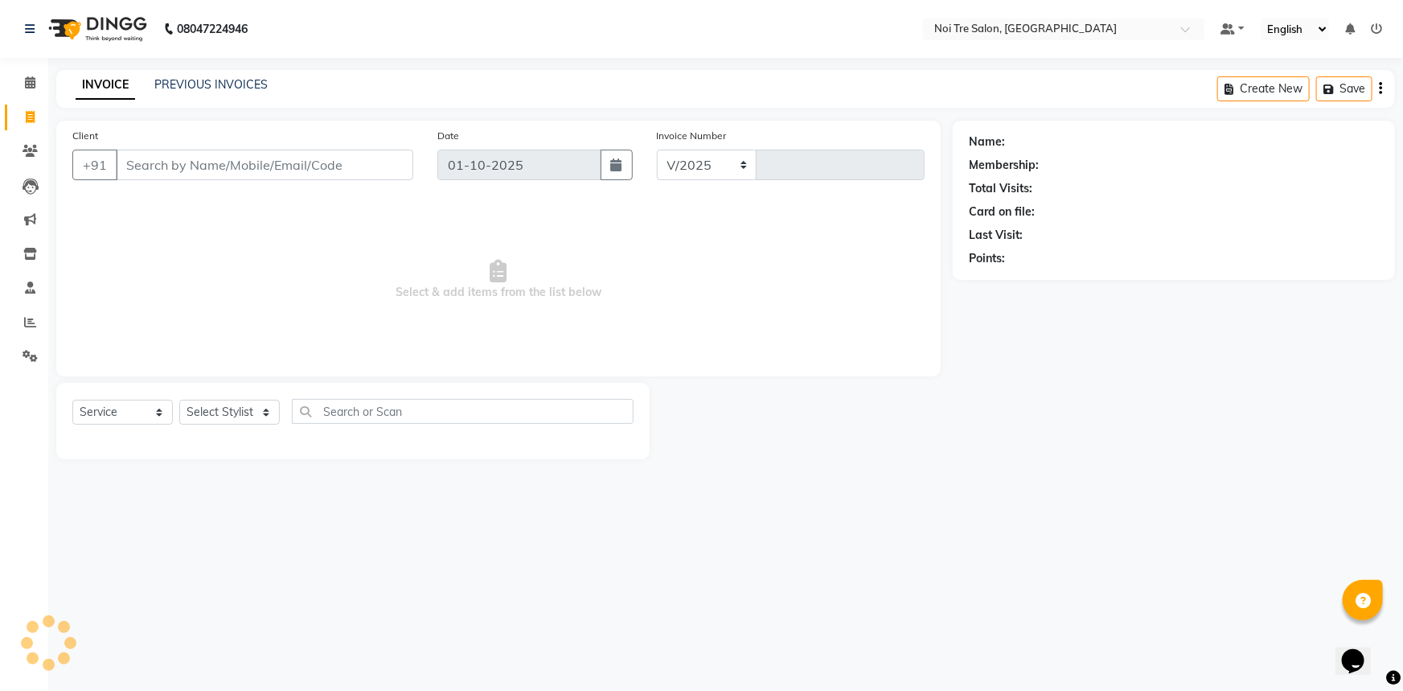
select select "3710"
type input "3226"
